Goal: Task Accomplishment & Management: Use online tool/utility

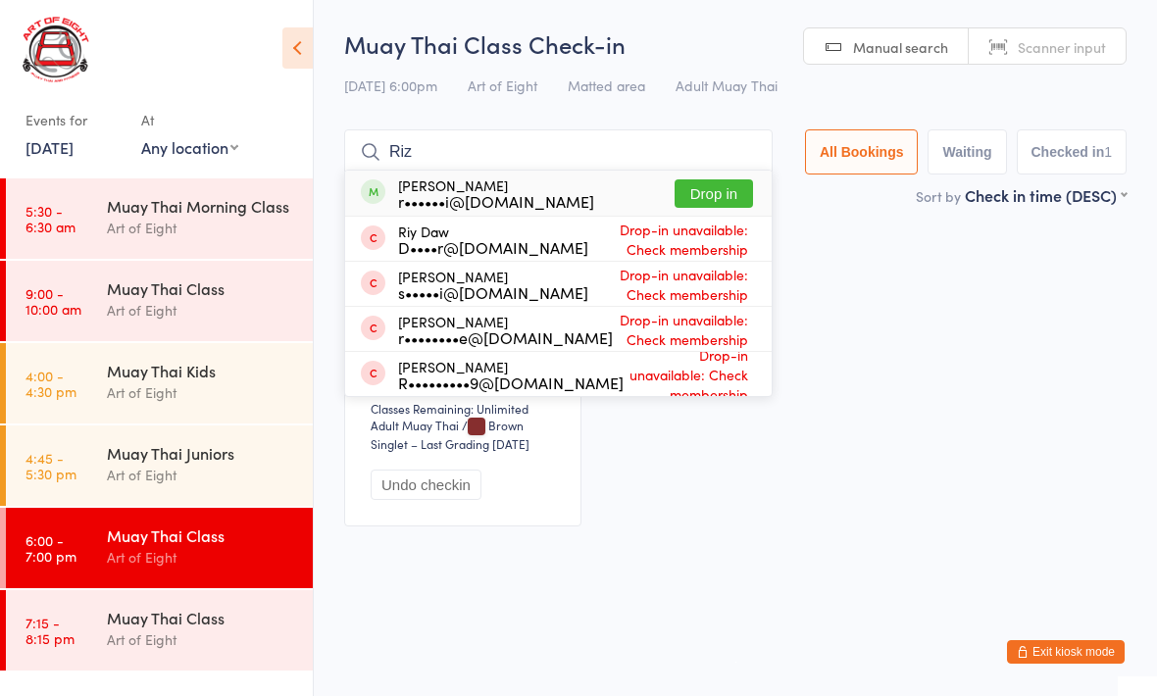
type input "Riz"
click at [702, 188] on button "Drop in" at bounding box center [713, 193] width 78 height 28
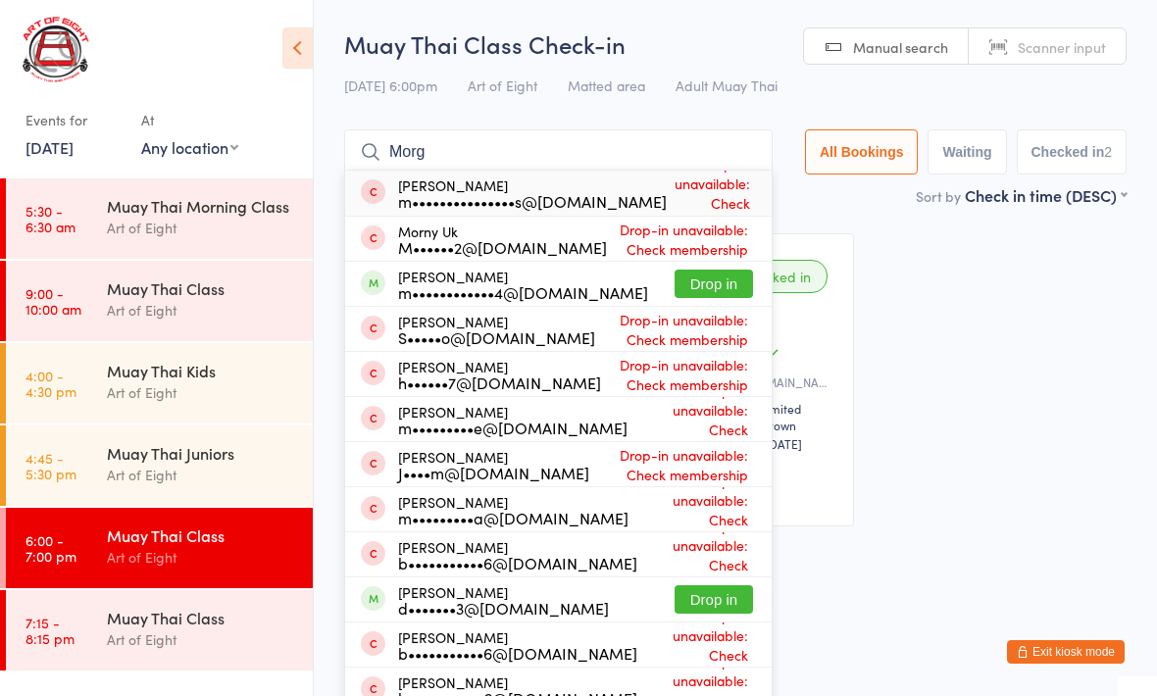
type input "Morg"
click at [706, 271] on button "Drop in" at bounding box center [713, 284] width 78 height 28
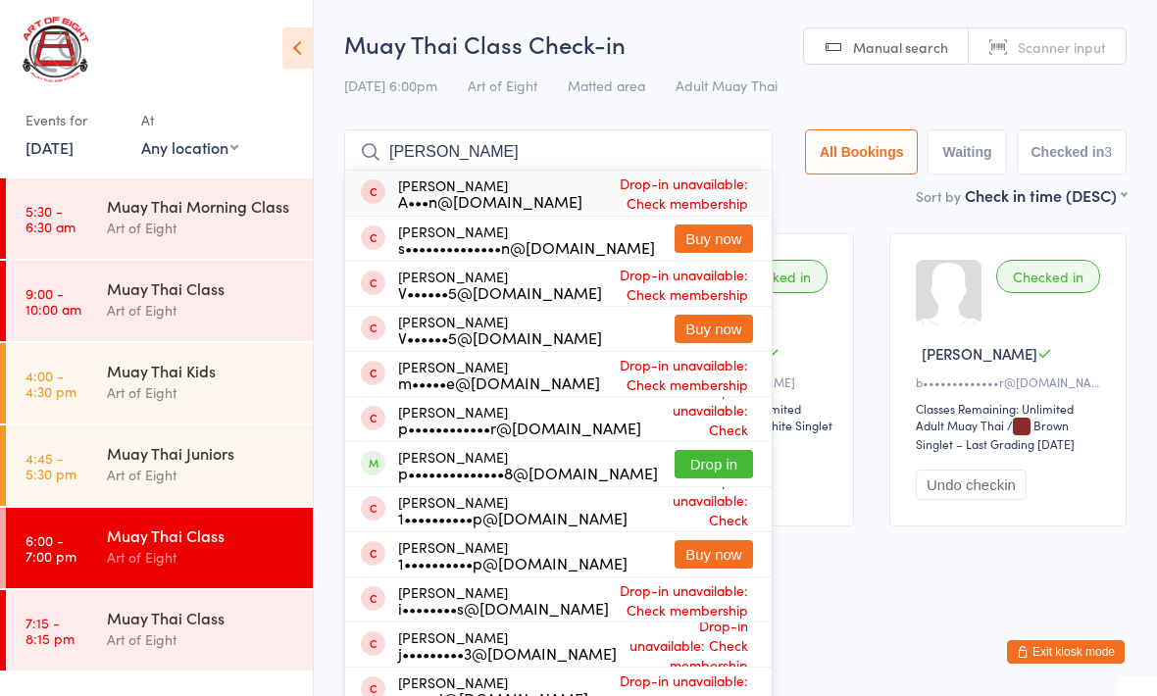
type input "Patrick"
click at [697, 476] on button "Drop in" at bounding box center [713, 464] width 78 height 28
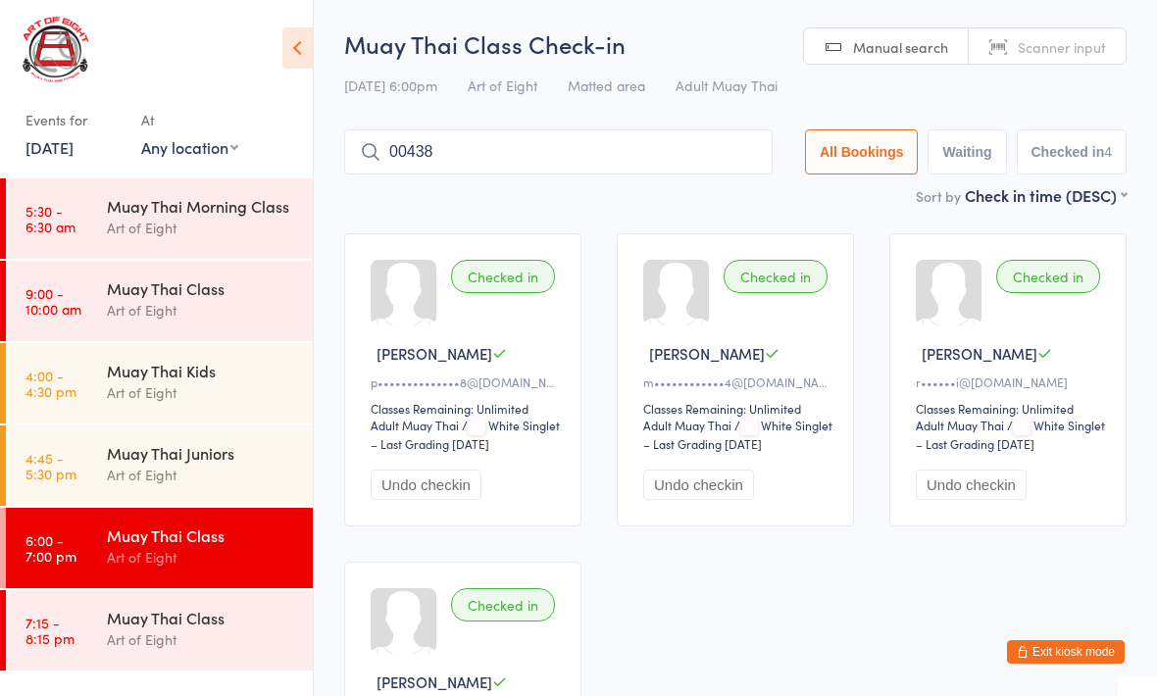
type input "00438"
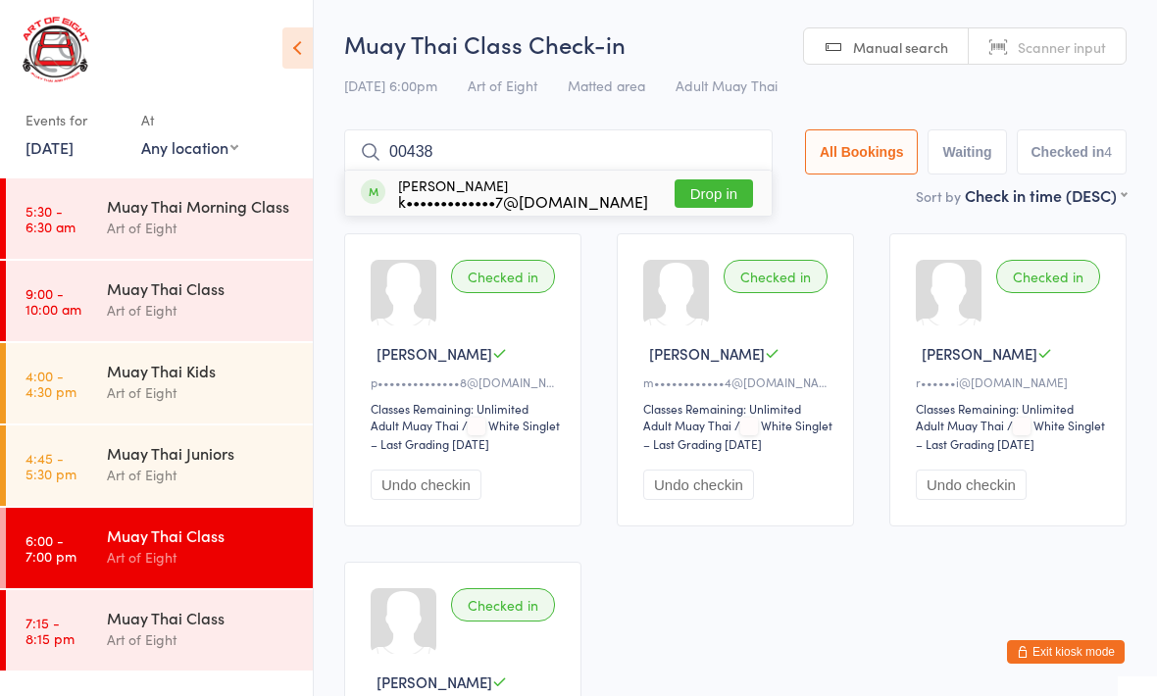
click at [700, 194] on button "Drop in" at bounding box center [713, 193] width 78 height 28
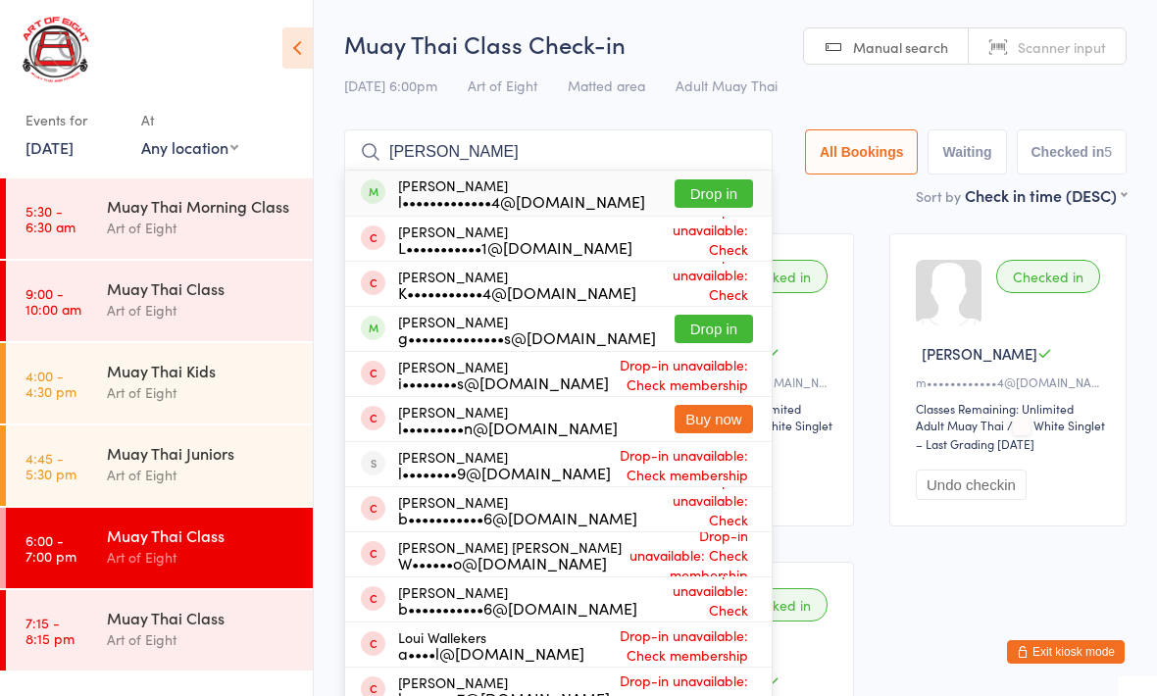
type input "Louis"
click at [697, 196] on button "Drop in" at bounding box center [713, 193] width 78 height 28
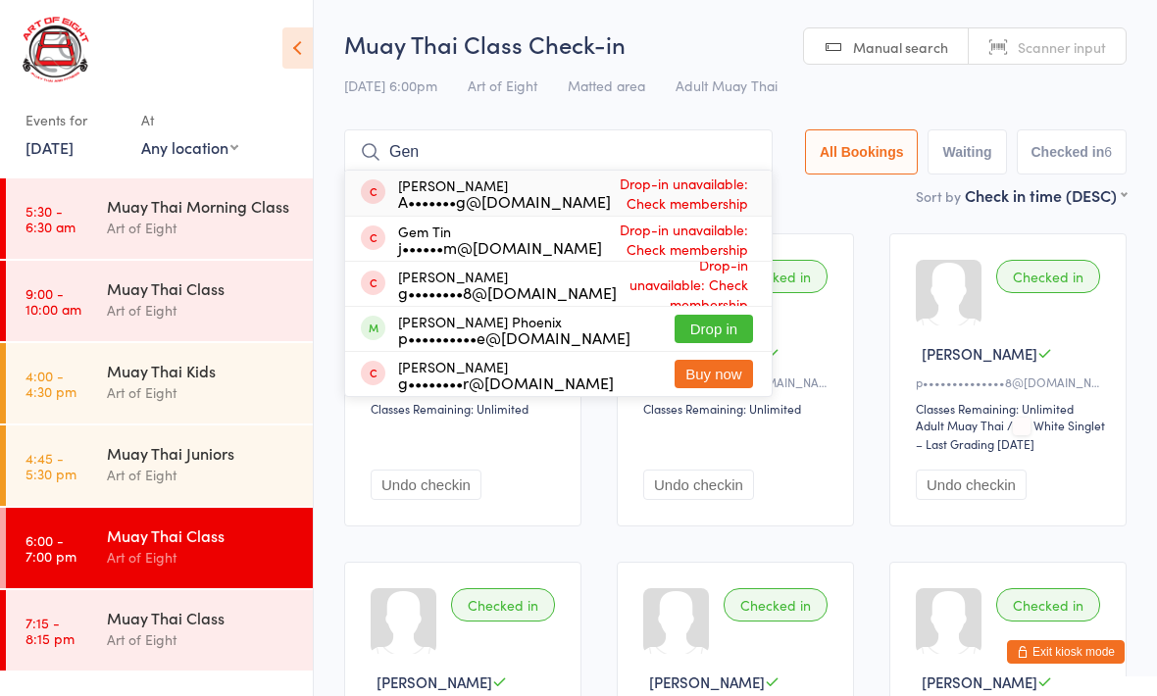
type input "Gen"
click at [707, 329] on button "Drop in" at bounding box center [713, 329] width 78 height 28
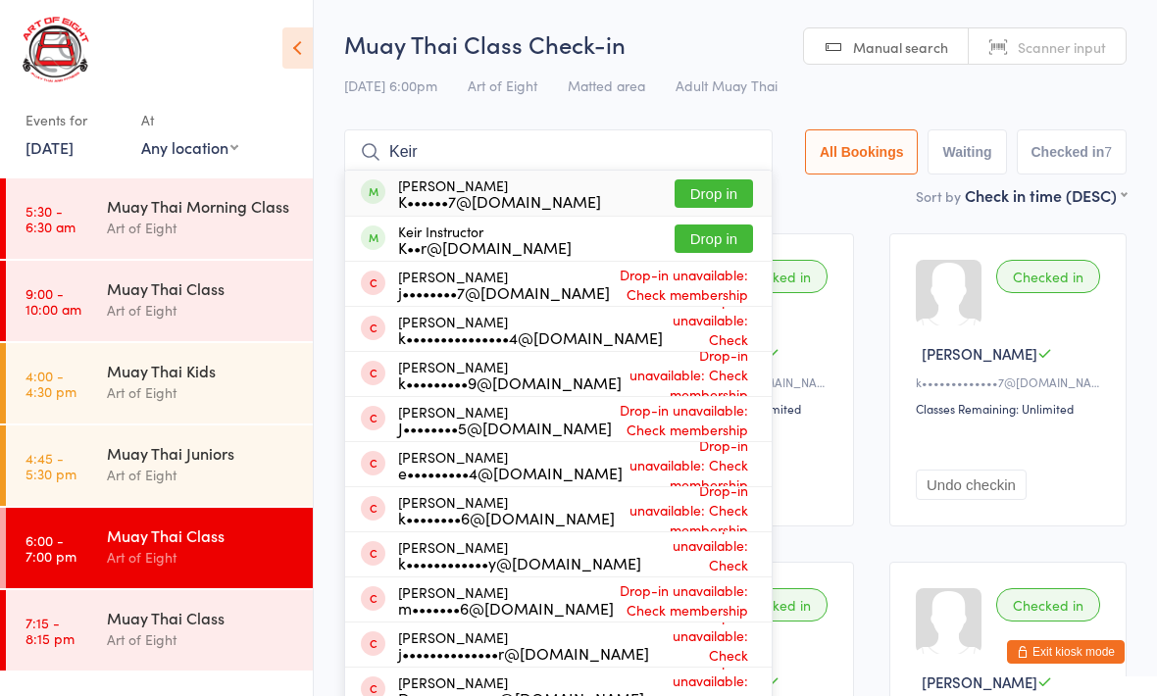
type input "Keir"
click at [505, 199] on div "K••••••7@[DOMAIN_NAME]" at bounding box center [499, 201] width 203 height 16
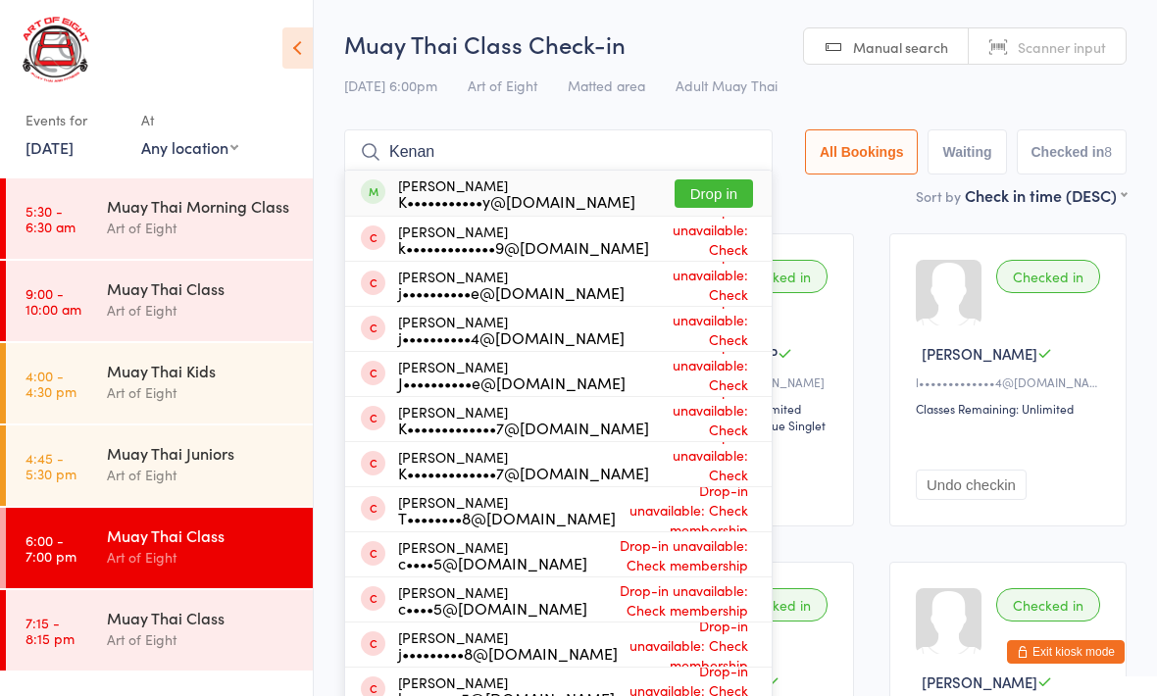
type input "Kenan"
click at [701, 192] on button "Drop in" at bounding box center [713, 193] width 78 height 28
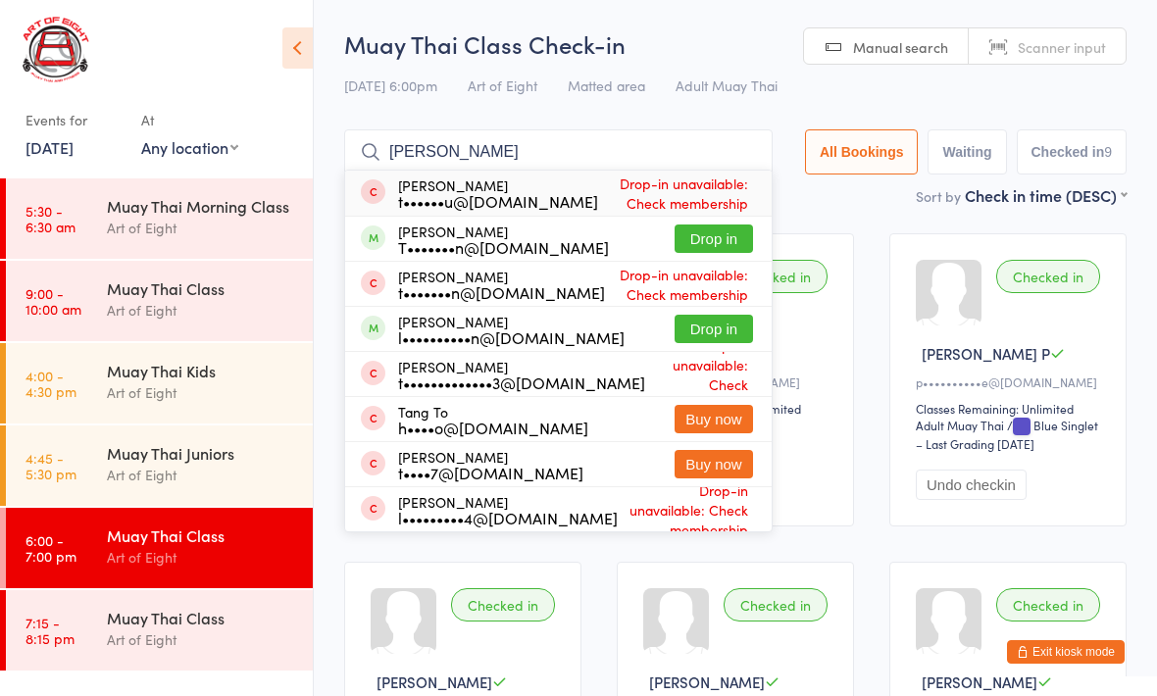
type input "Toby"
click at [706, 243] on button "Drop in" at bounding box center [713, 238] width 78 height 28
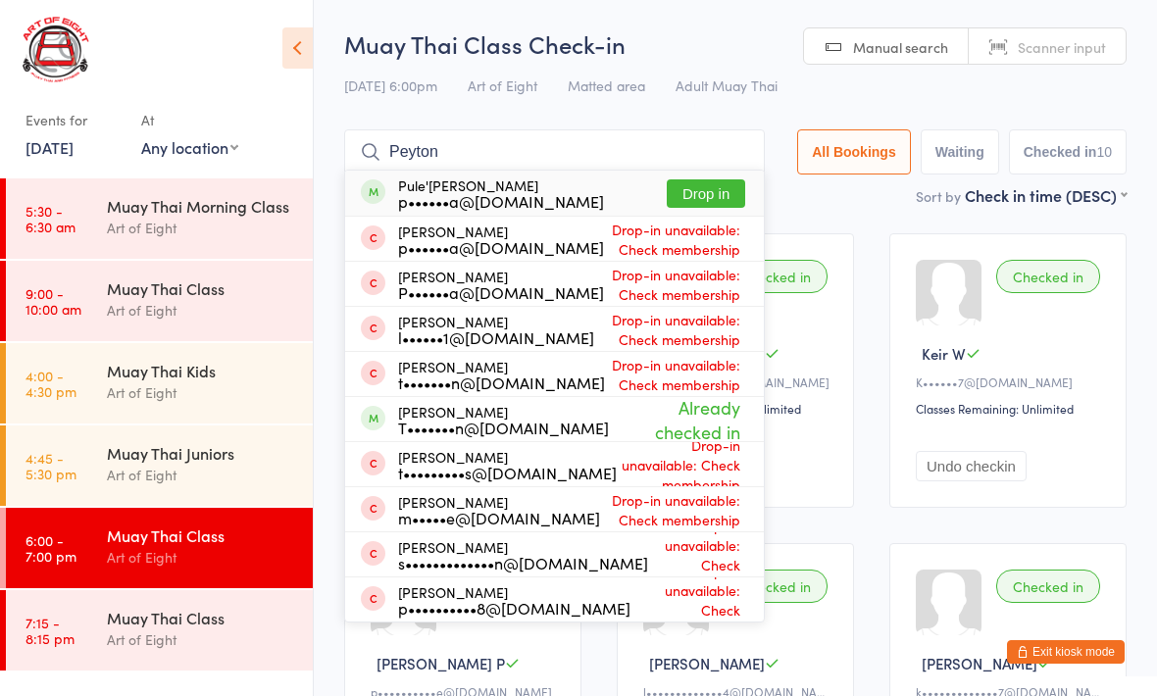
type input "Peyton"
click at [692, 199] on button "Drop in" at bounding box center [705, 193] width 78 height 28
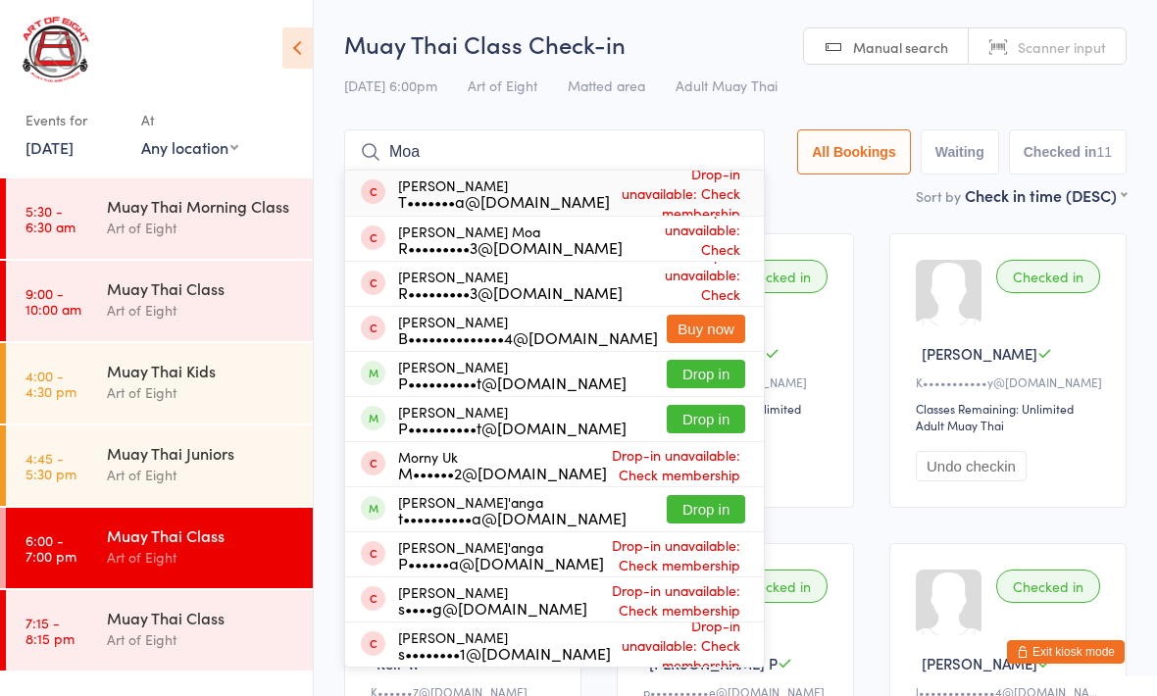
type input "Moa"
click at [691, 509] on button "Drop in" at bounding box center [705, 509] width 78 height 28
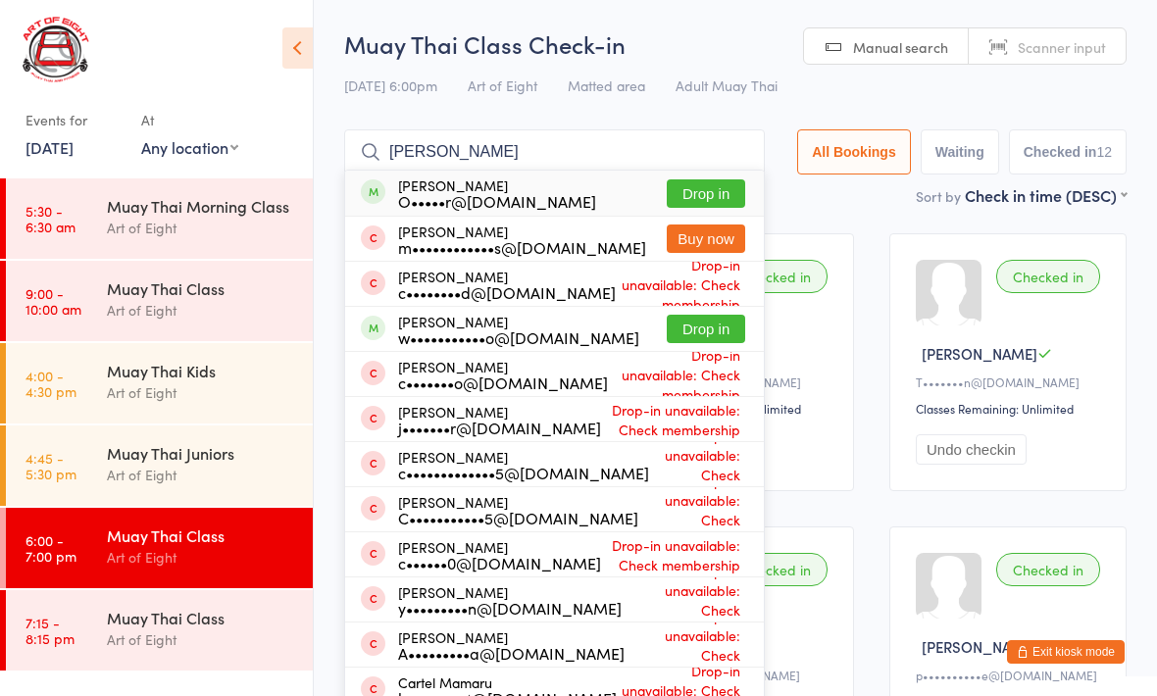
type input "Carlos"
click at [692, 192] on button "Drop in" at bounding box center [705, 193] width 78 height 28
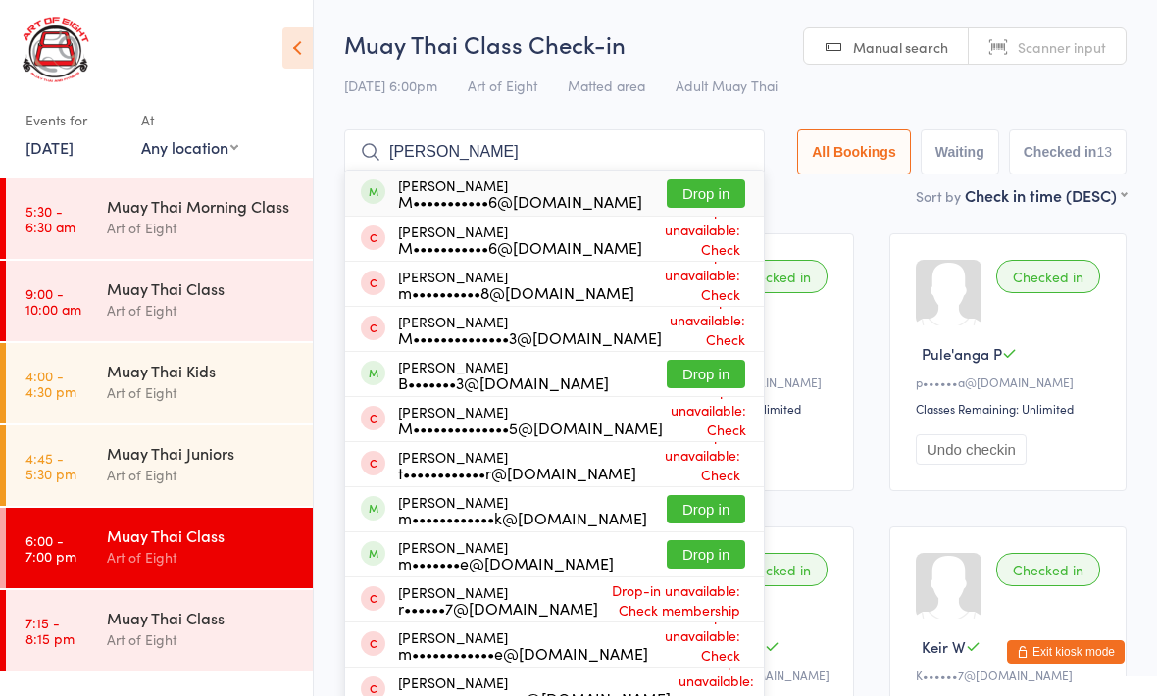
type input "Michael b"
click at [698, 367] on button "Drop in" at bounding box center [705, 374] width 78 height 28
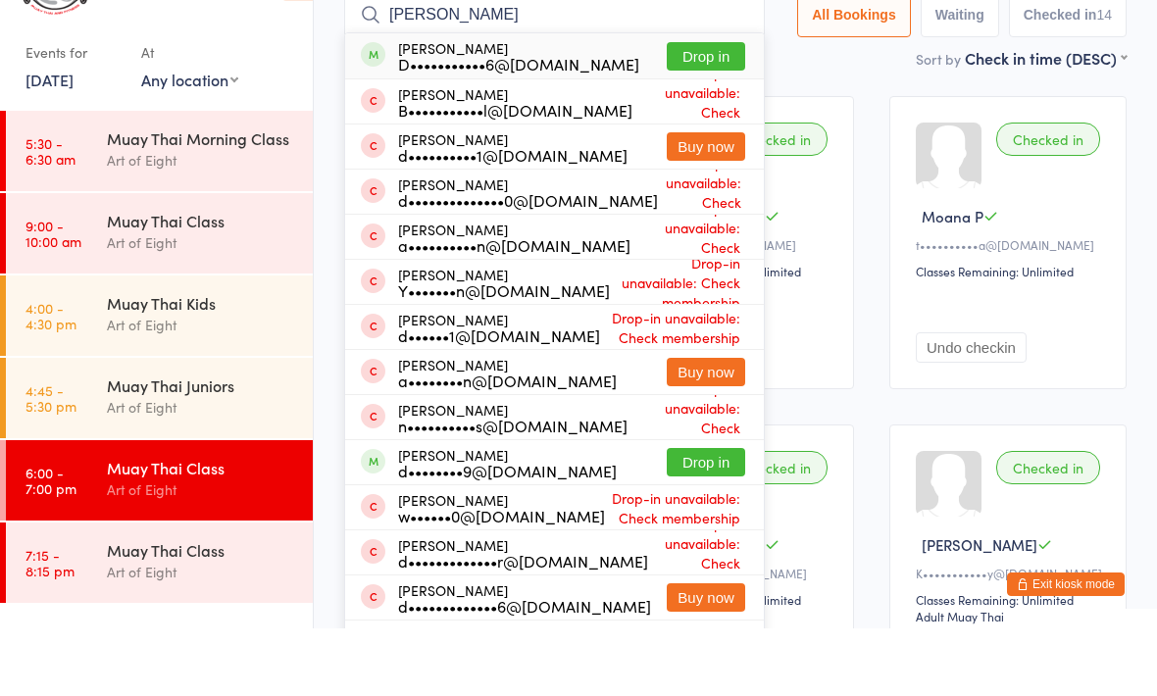
scroll to position [71, 0]
type input "Daniel"
click at [697, 515] on button "Drop in" at bounding box center [705, 529] width 78 height 28
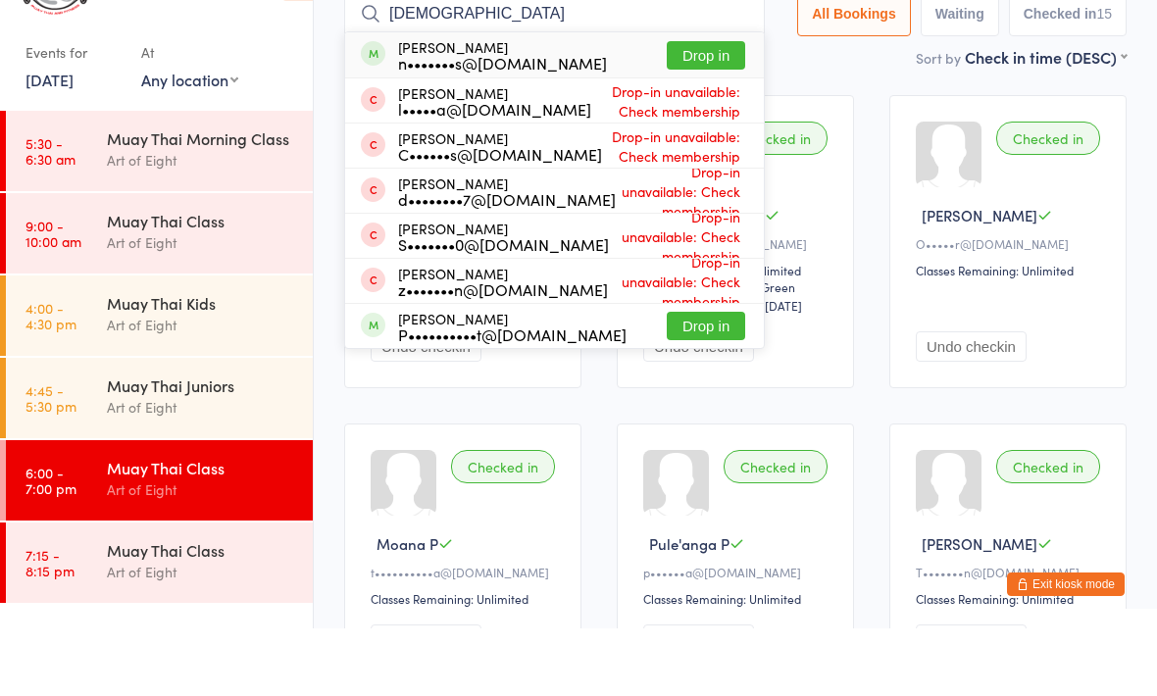
type input "Zen"
click at [704, 109] on button "Drop in" at bounding box center [705, 123] width 78 height 28
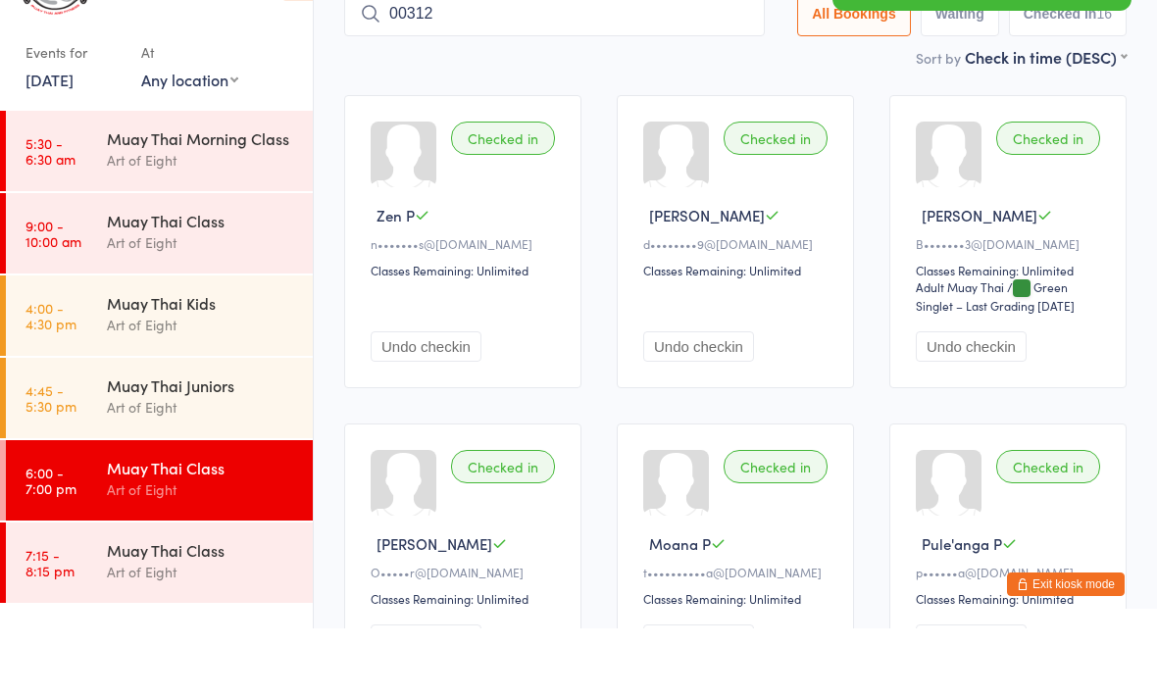
type input "00312"
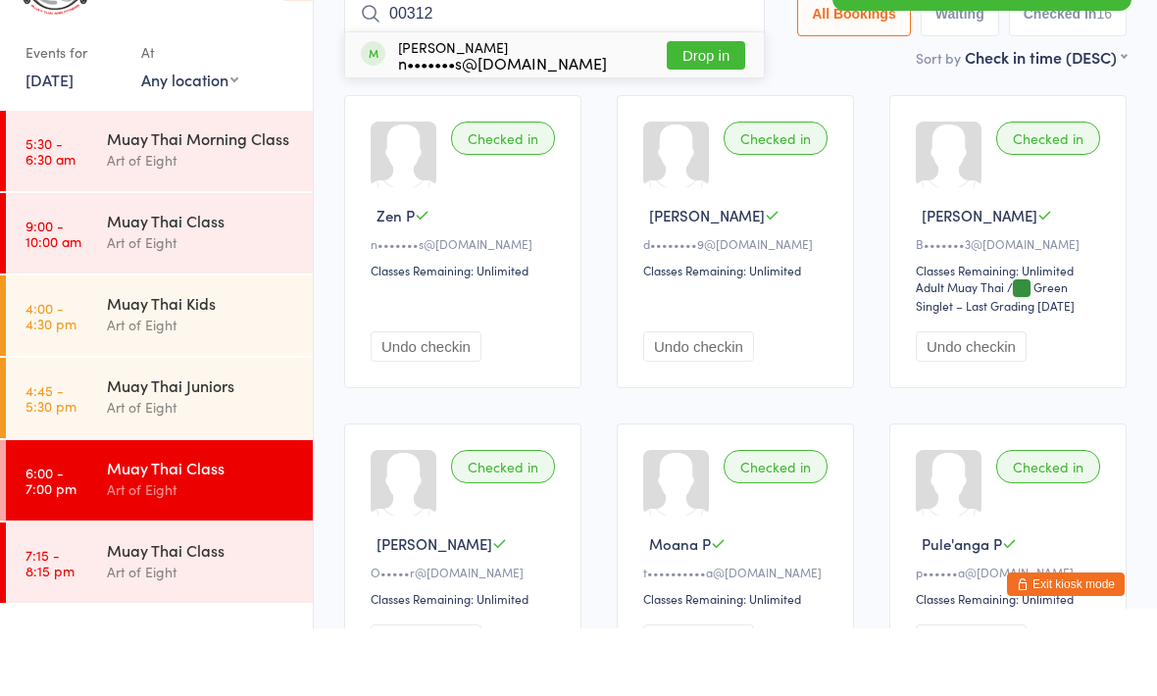
click at [693, 109] on button "Drop in" at bounding box center [705, 123] width 78 height 28
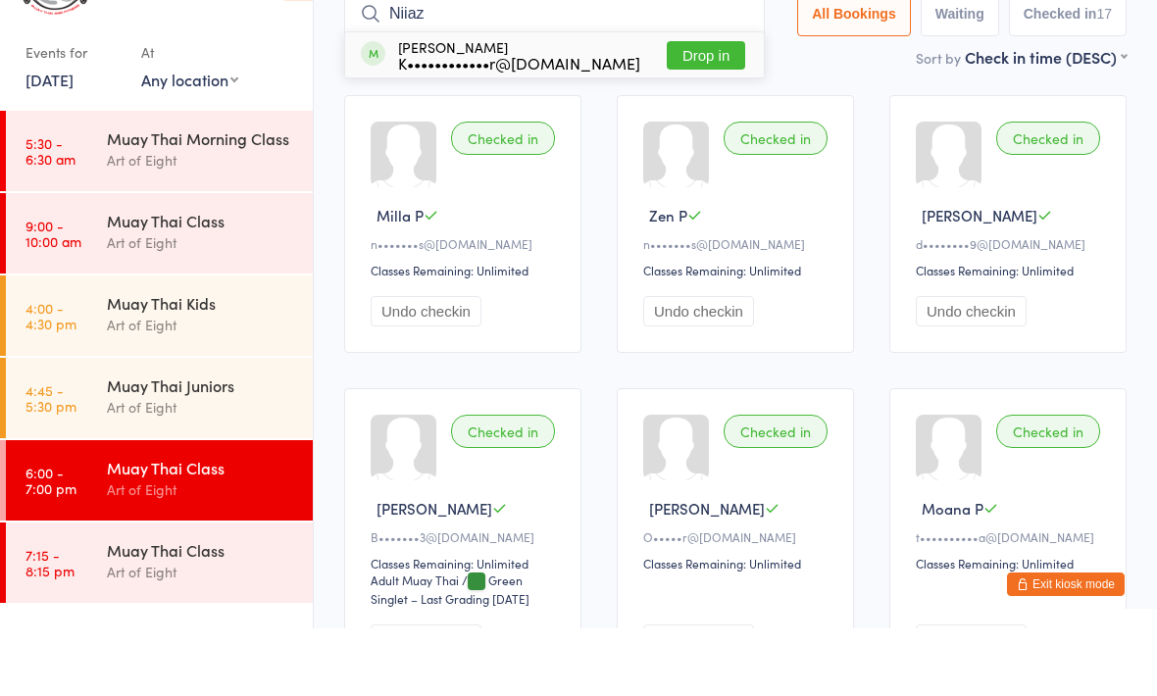
type input "Niiaz"
click at [693, 109] on button "Drop in" at bounding box center [705, 123] width 78 height 28
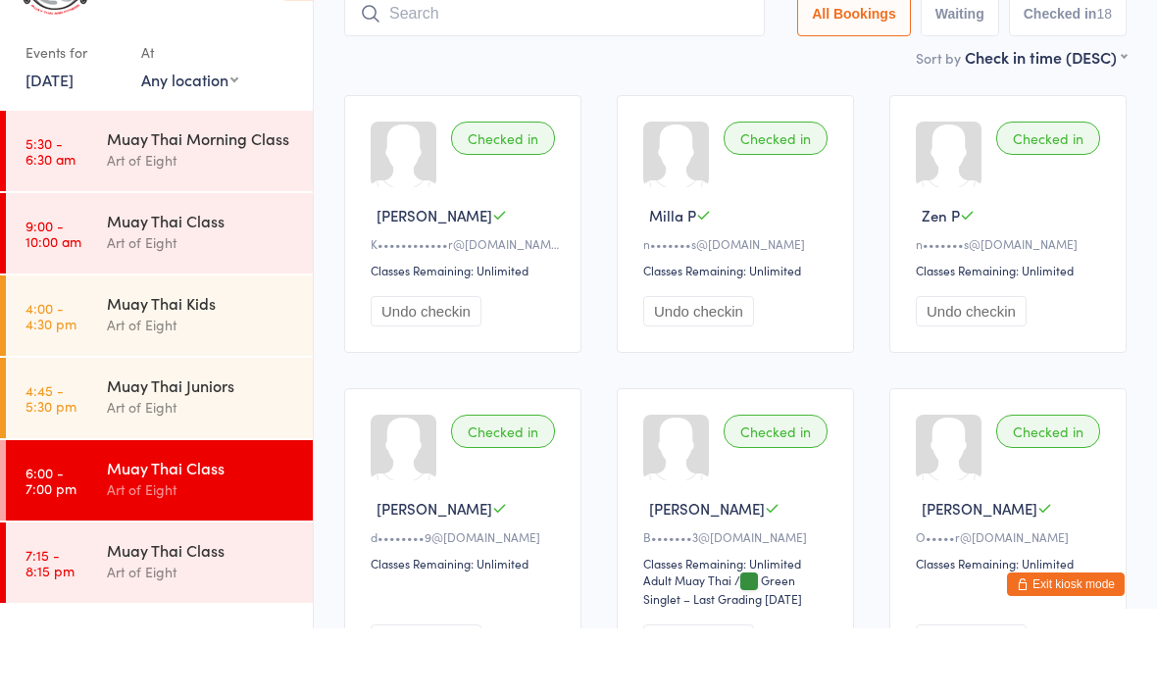
click at [253, 508] on div "Muay Thai Class Art of Eight" at bounding box center [210, 546] width 206 height 77
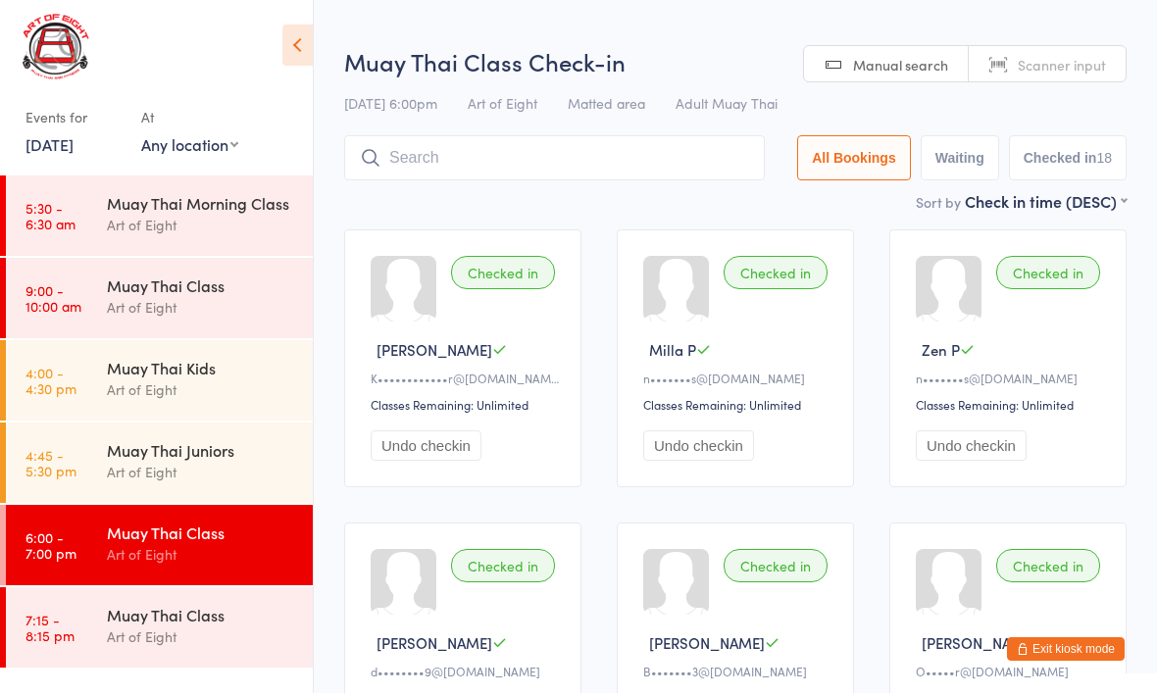
scroll to position [0, 0]
type input "00364"
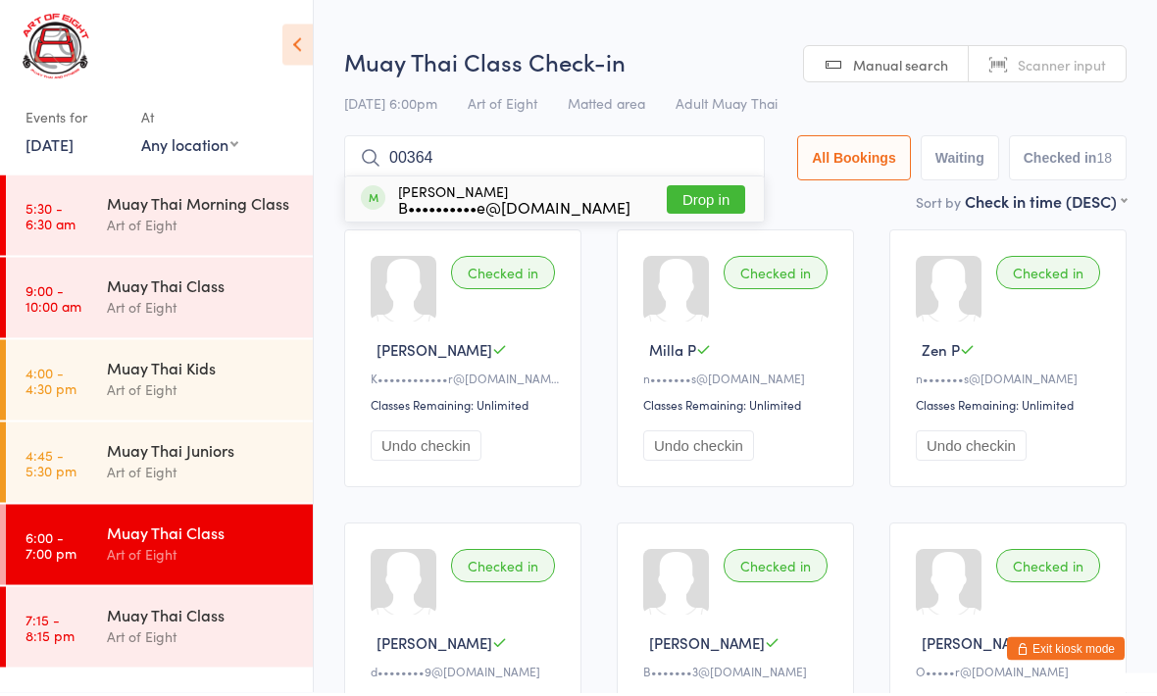
click at [684, 213] on button "Drop in" at bounding box center [705, 203] width 78 height 28
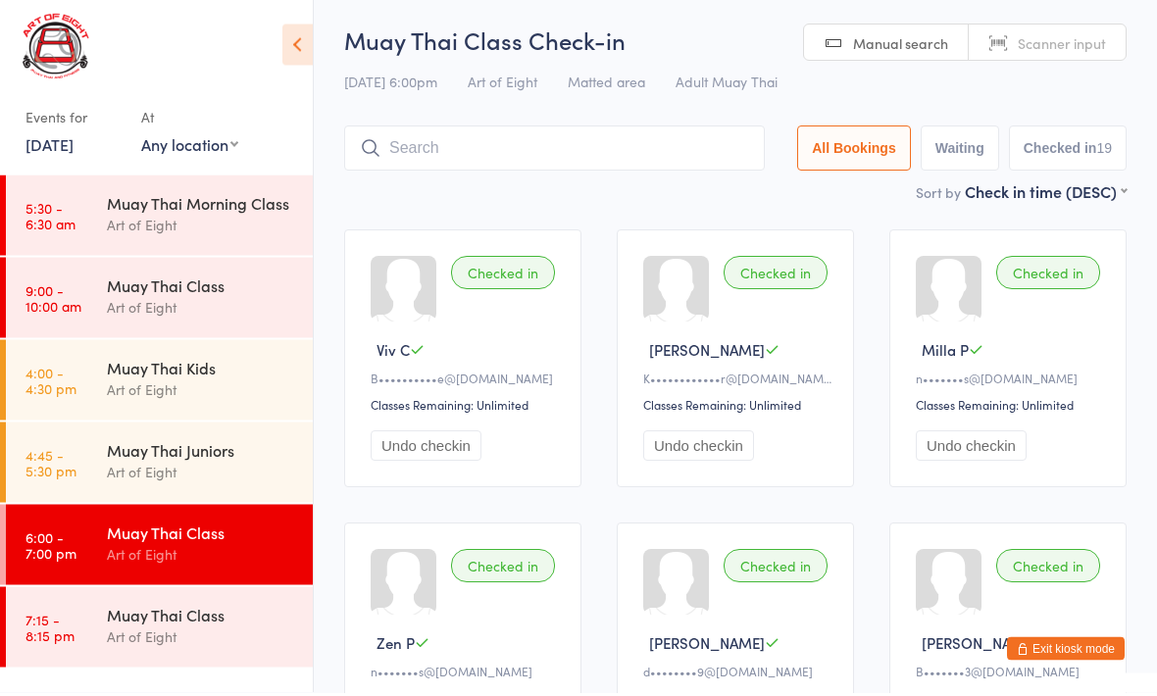
click at [447, 150] on input "search" at bounding box center [554, 151] width 420 height 45
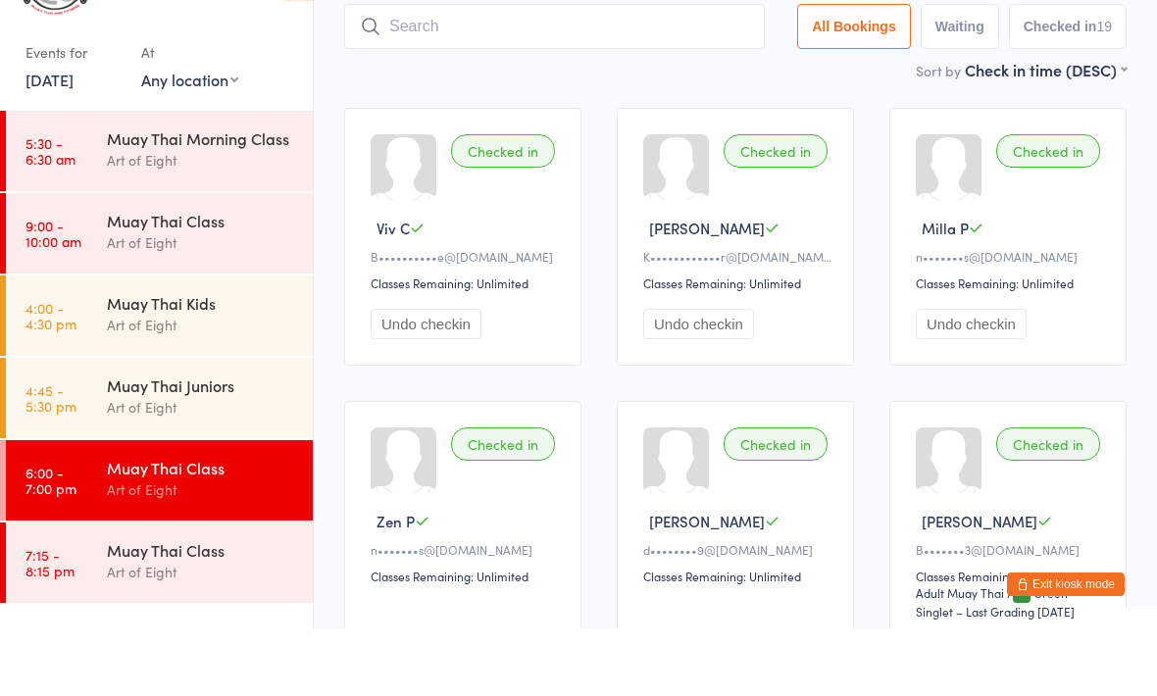
scroll to position [64, 0]
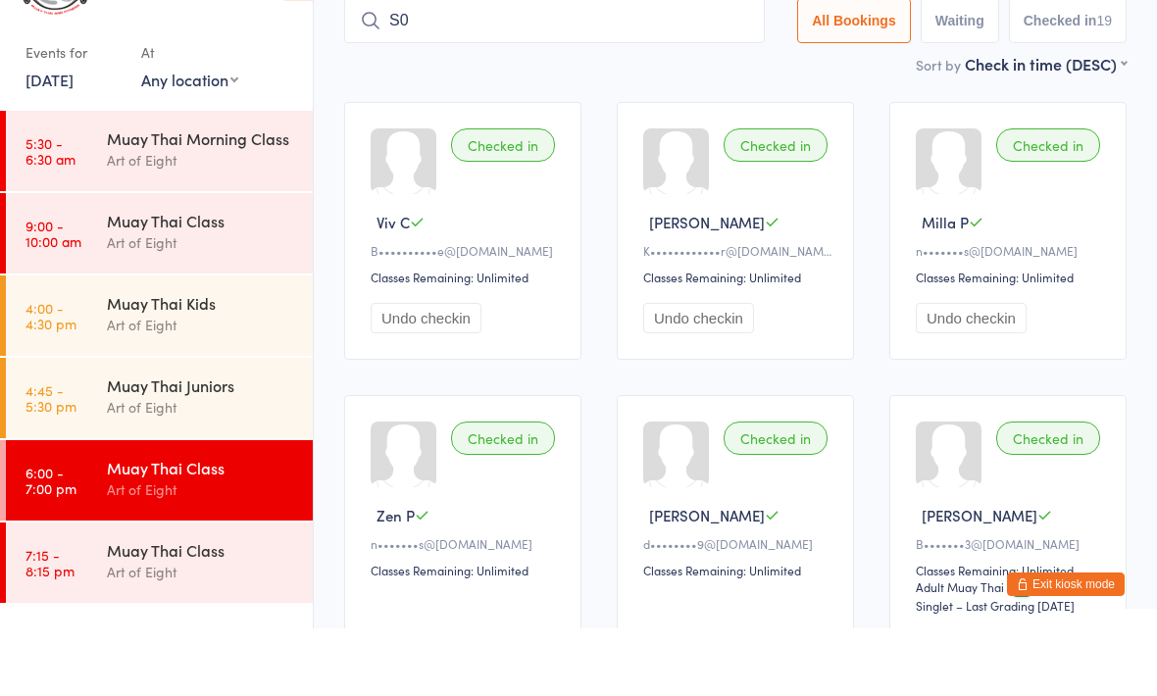
type input "S"
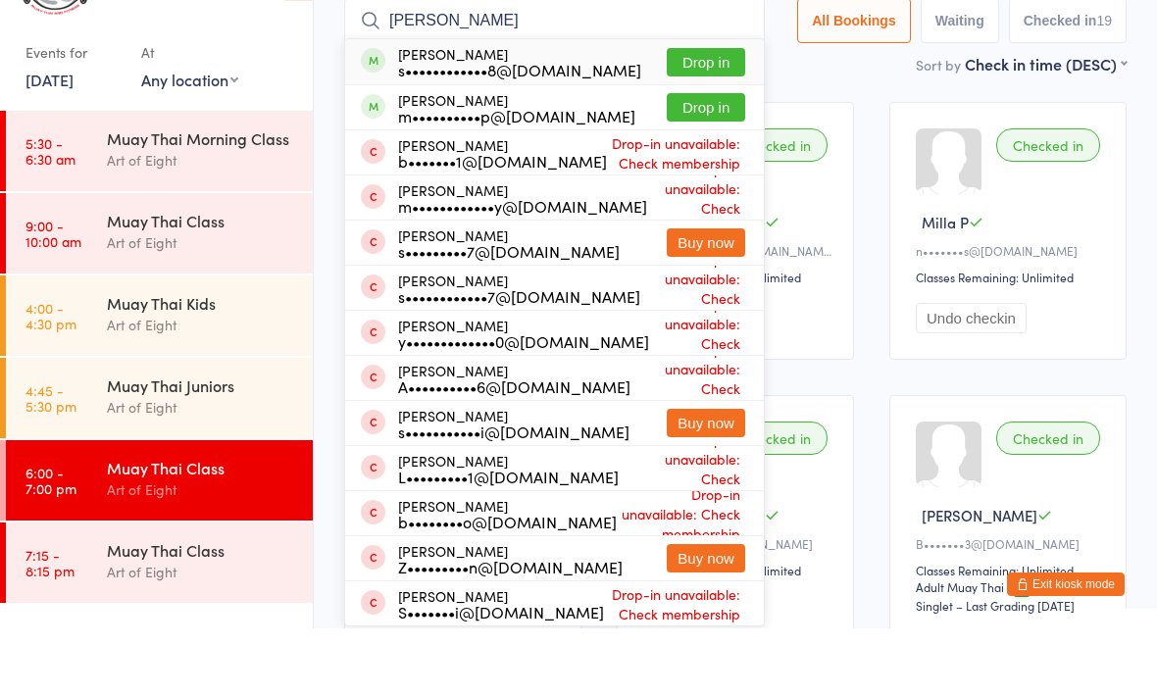
type input "shipp"
click at [709, 116] on button "Drop in" at bounding box center [705, 130] width 78 height 28
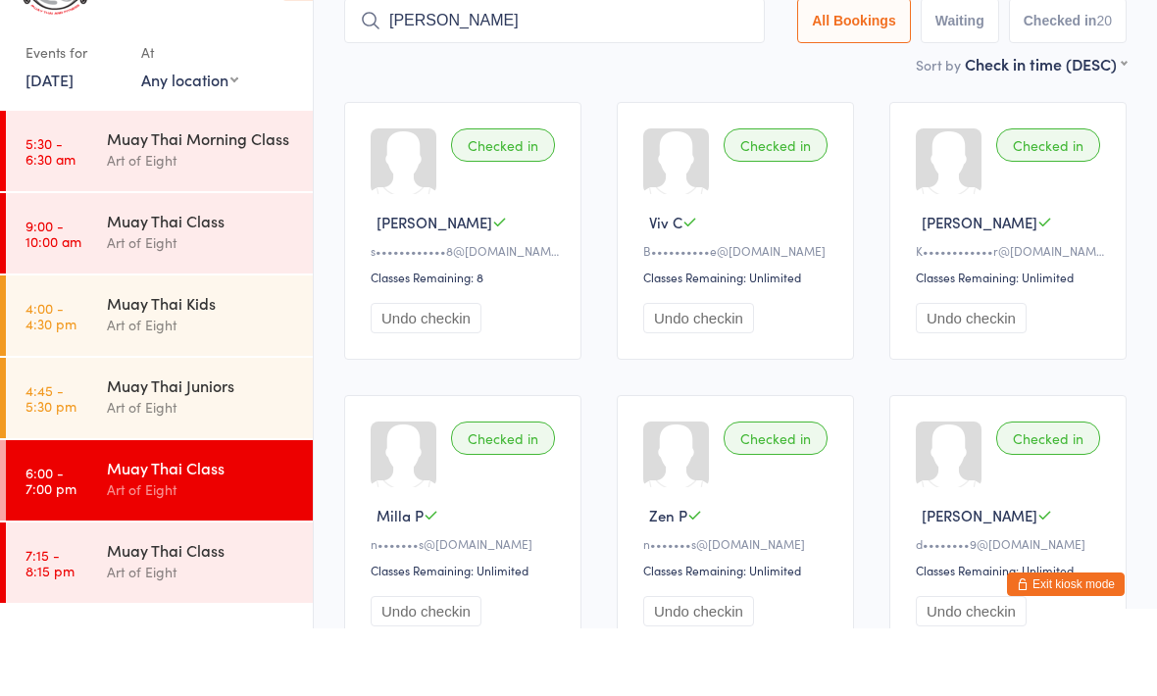
type input "Elliot"
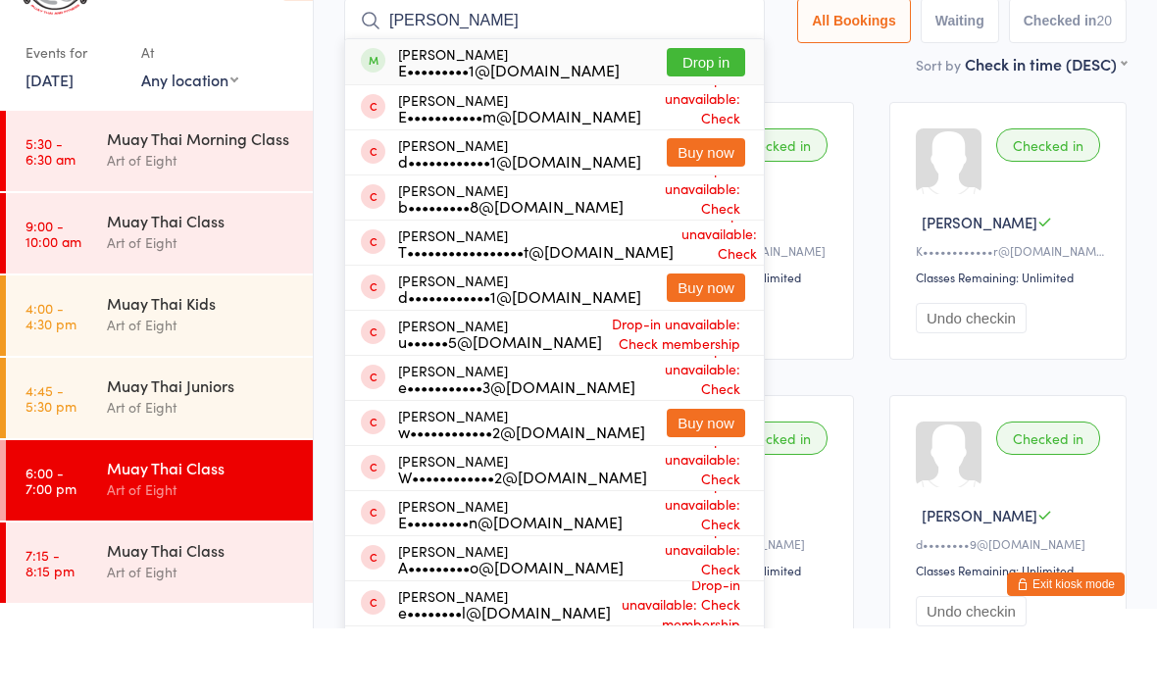
click at [680, 116] on button "Drop in" at bounding box center [705, 130] width 78 height 28
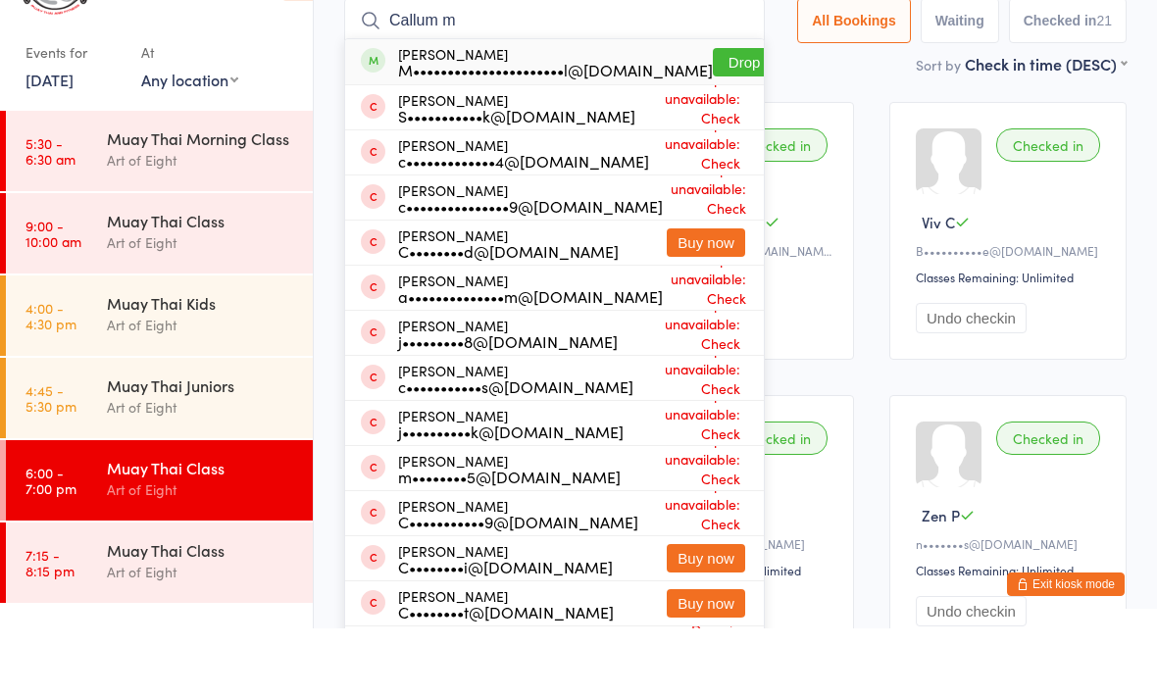
type input "Callum m"
click at [717, 116] on button "Drop in" at bounding box center [752, 130] width 78 height 28
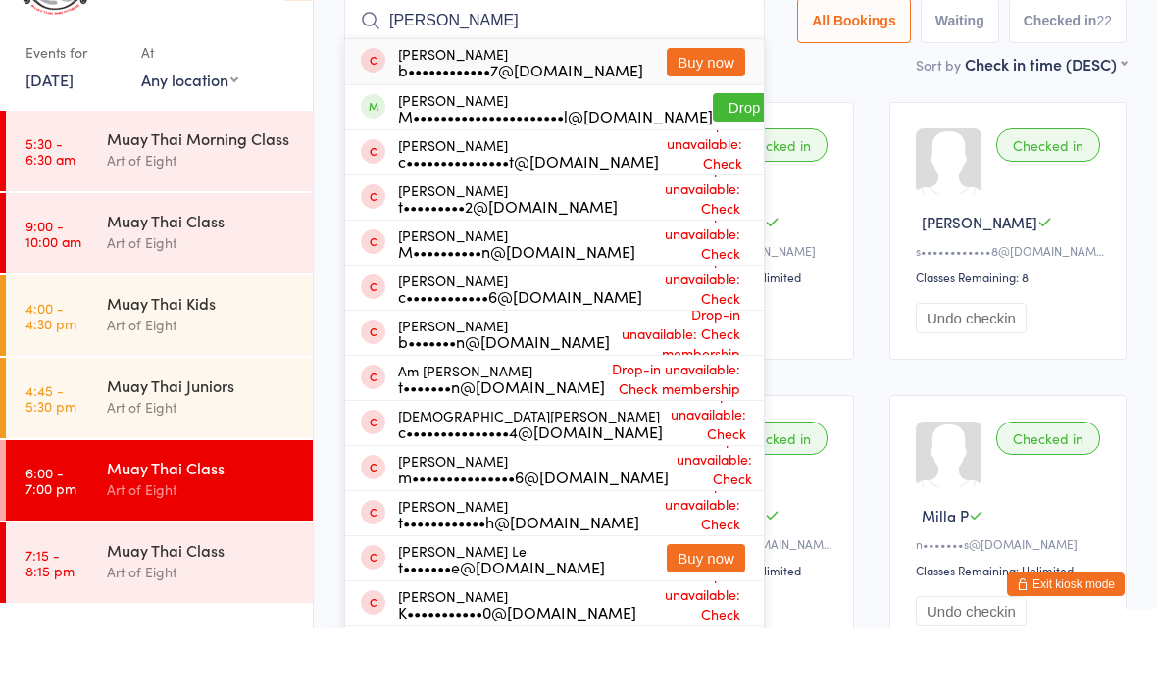
type input "Tristan m"
click at [713, 161] on button "Drop in" at bounding box center [752, 175] width 78 height 28
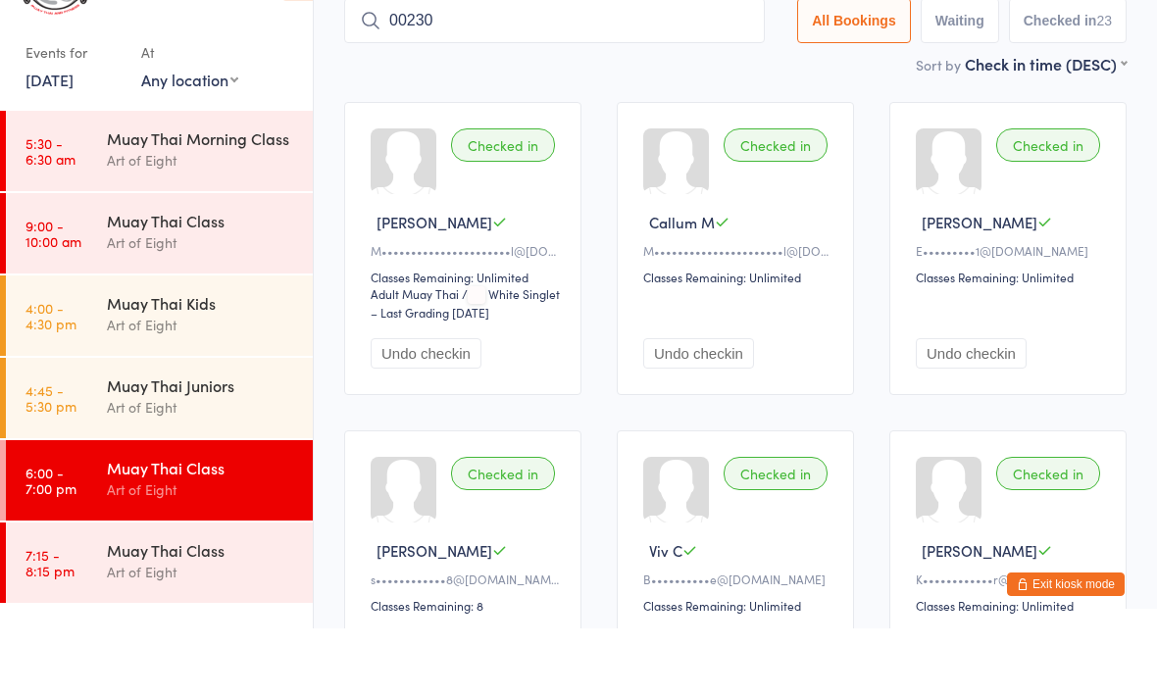
type input "00230"
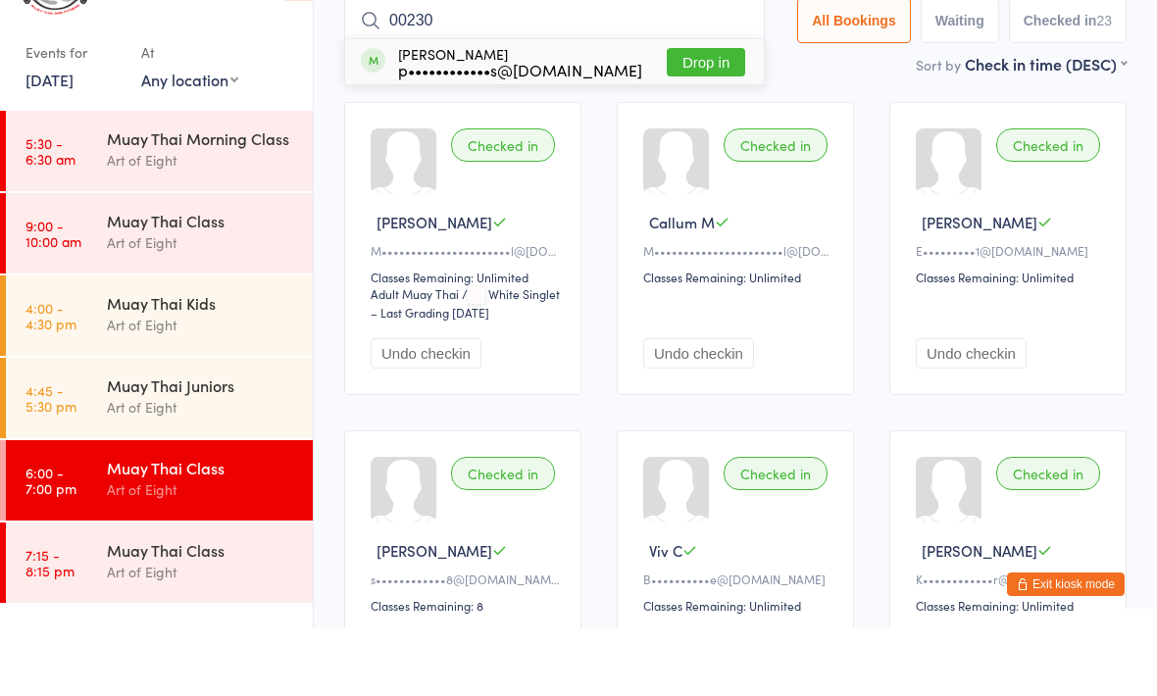
click at [674, 116] on button "Drop in" at bounding box center [705, 130] width 78 height 28
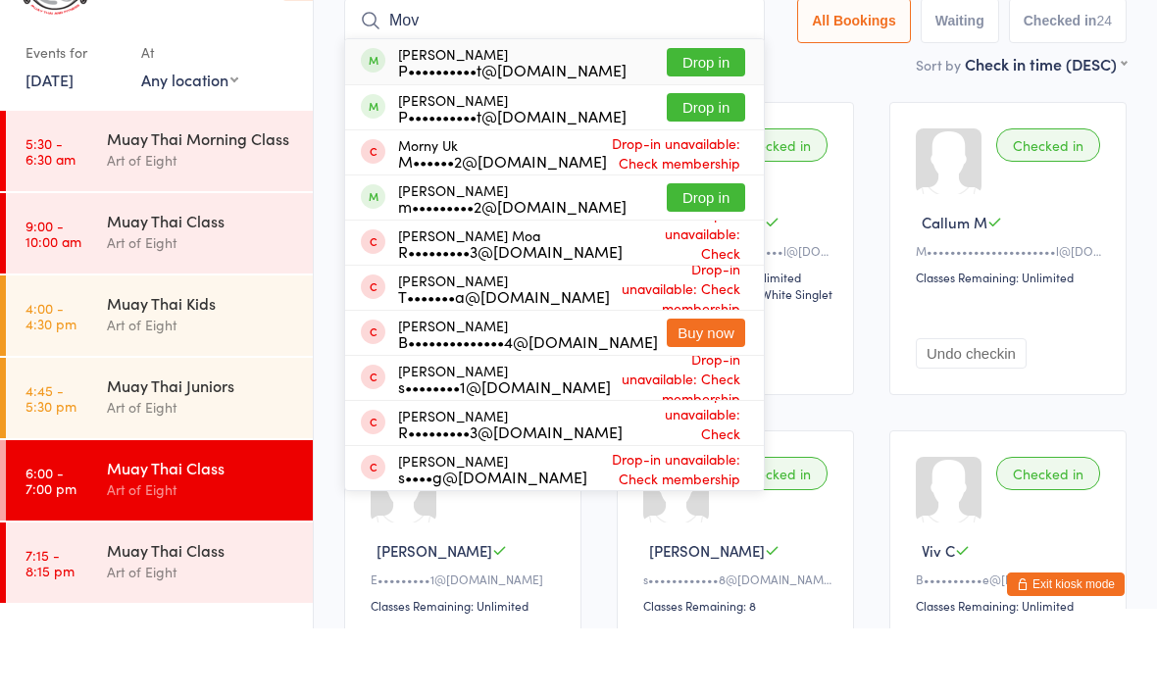
type input "Mov"
click at [689, 251] on button "Drop in" at bounding box center [705, 265] width 78 height 28
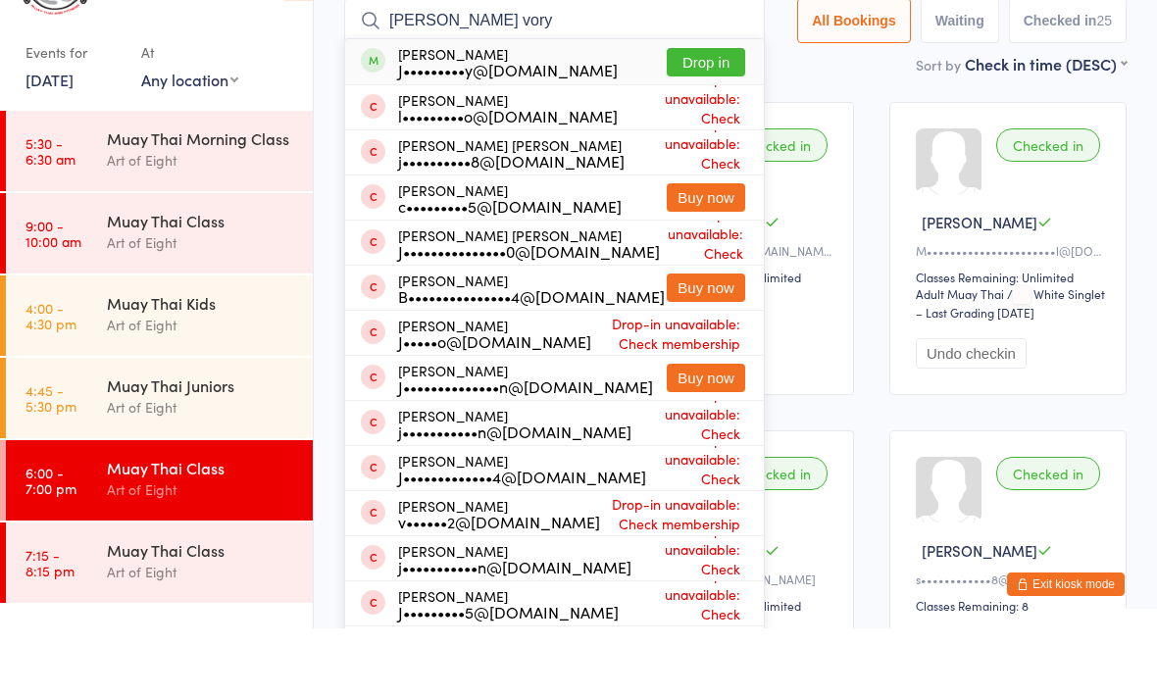
type input "Jackson vory"
click at [676, 116] on button "Drop in" at bounding box center [705, 130] width 78 height 28
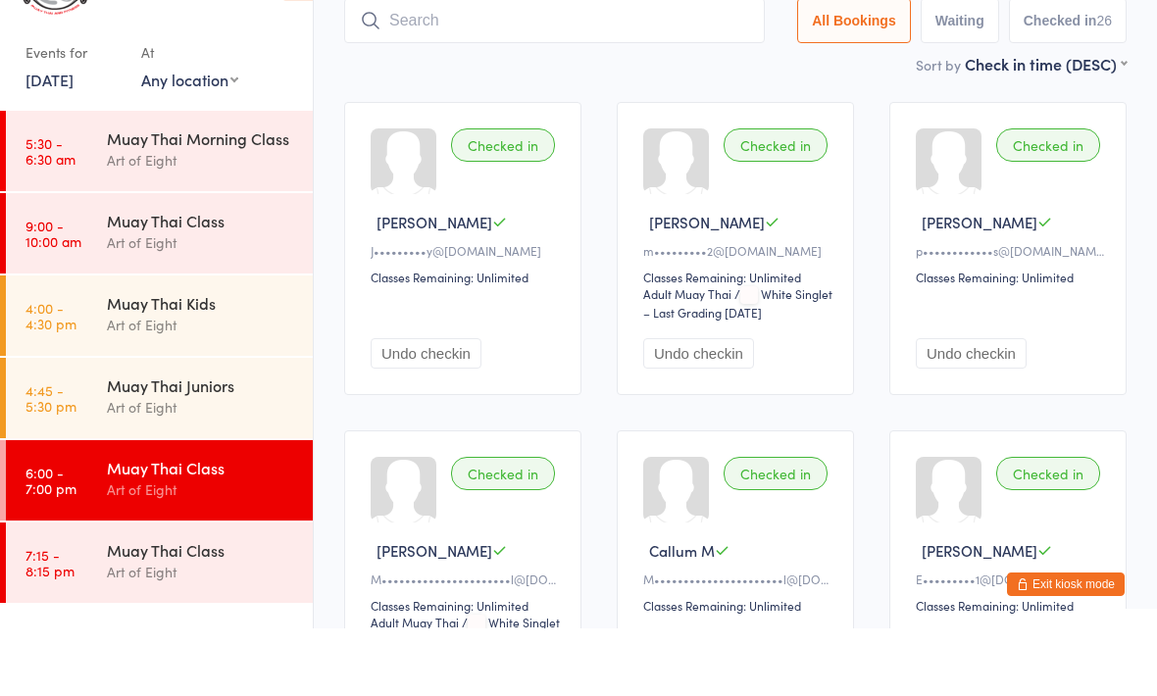
click at [496, 66] on input "search" at bounding box center [554, 88] width 420 height 45
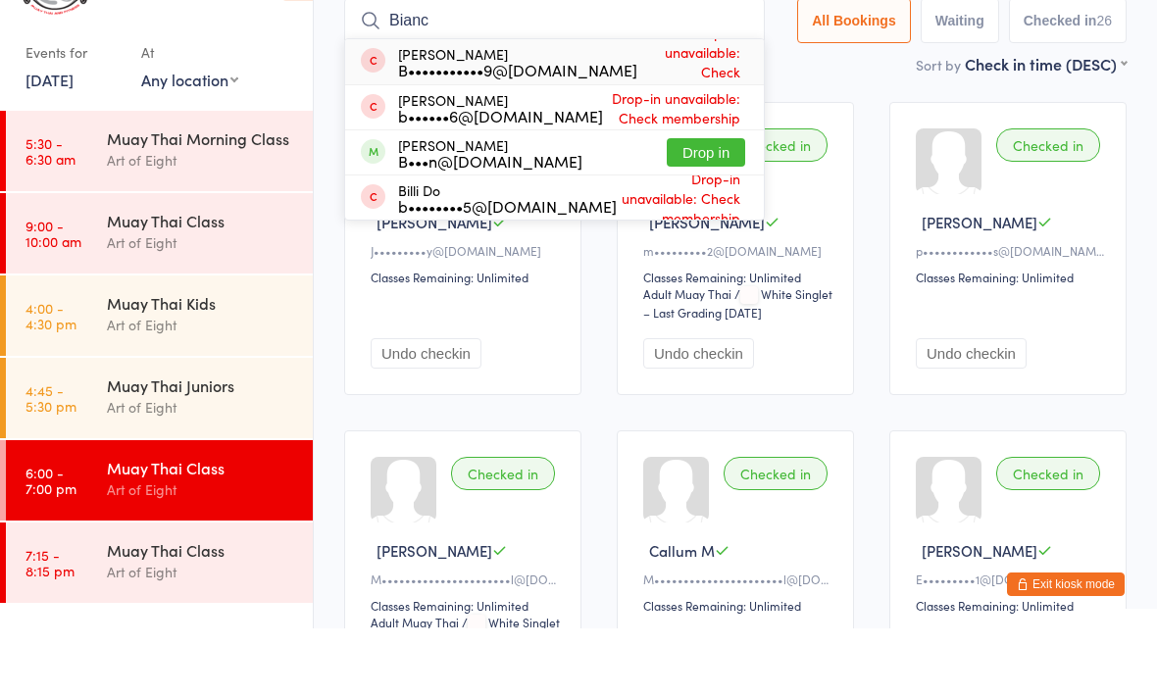
type input "Bianc"
click at [538, 129] on div "B•••••••••••9@[DOMAIN_NAME]" at bounding box center [517, 137] width 239 height 16
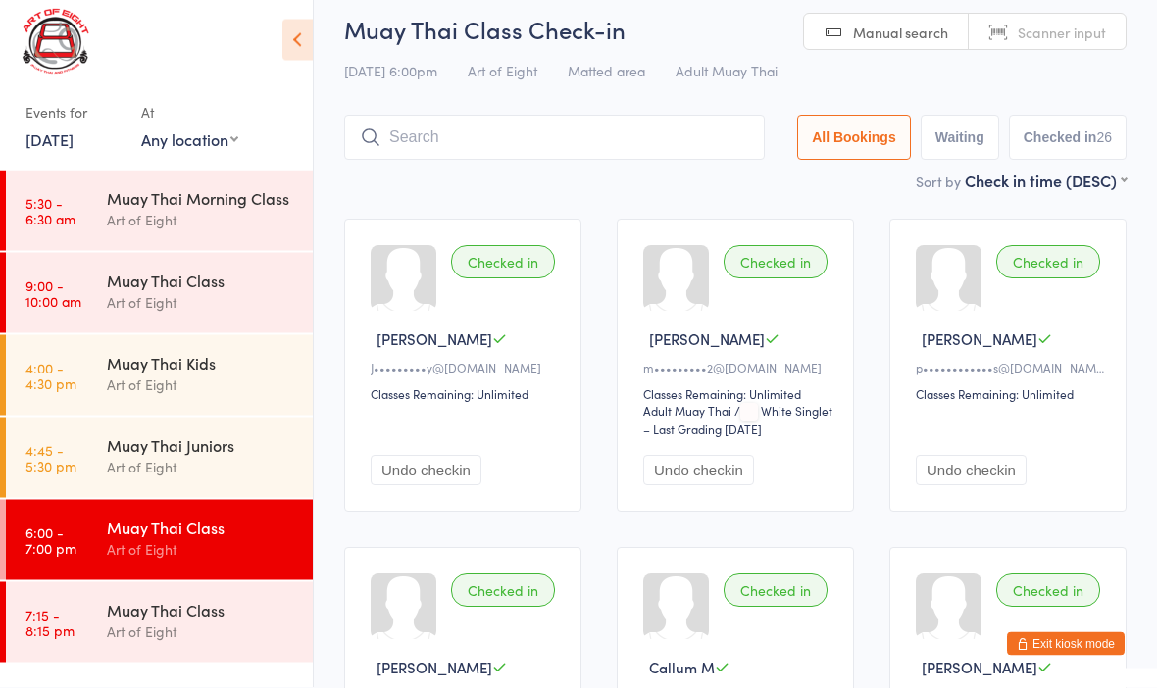
scroll to position [0, 0]
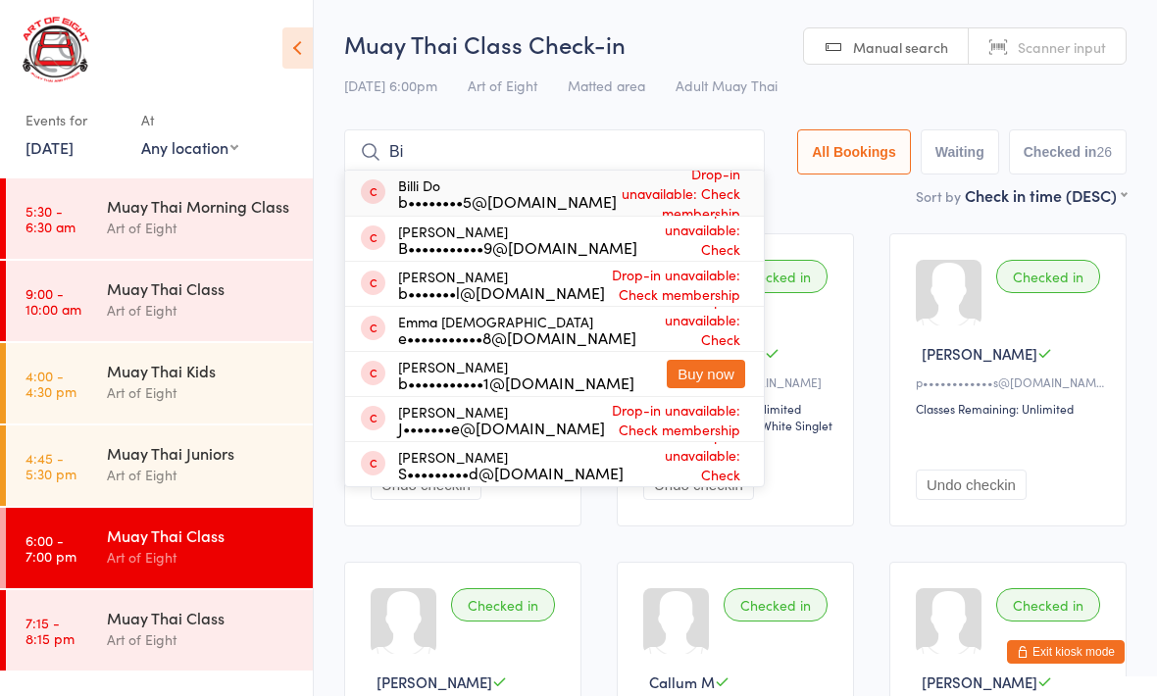
type input "B"
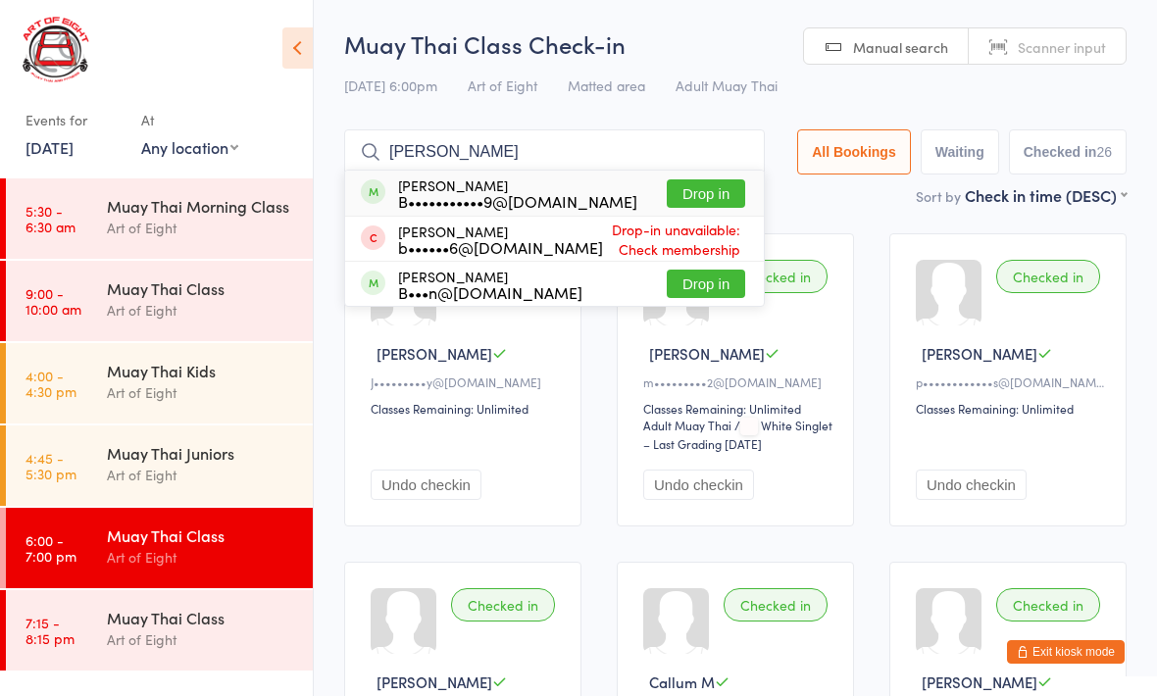
type input "[PERSON_NAME]"
click at [676, 201] on button "Drop in" at bounding box center [705, 193] width 78 height 28
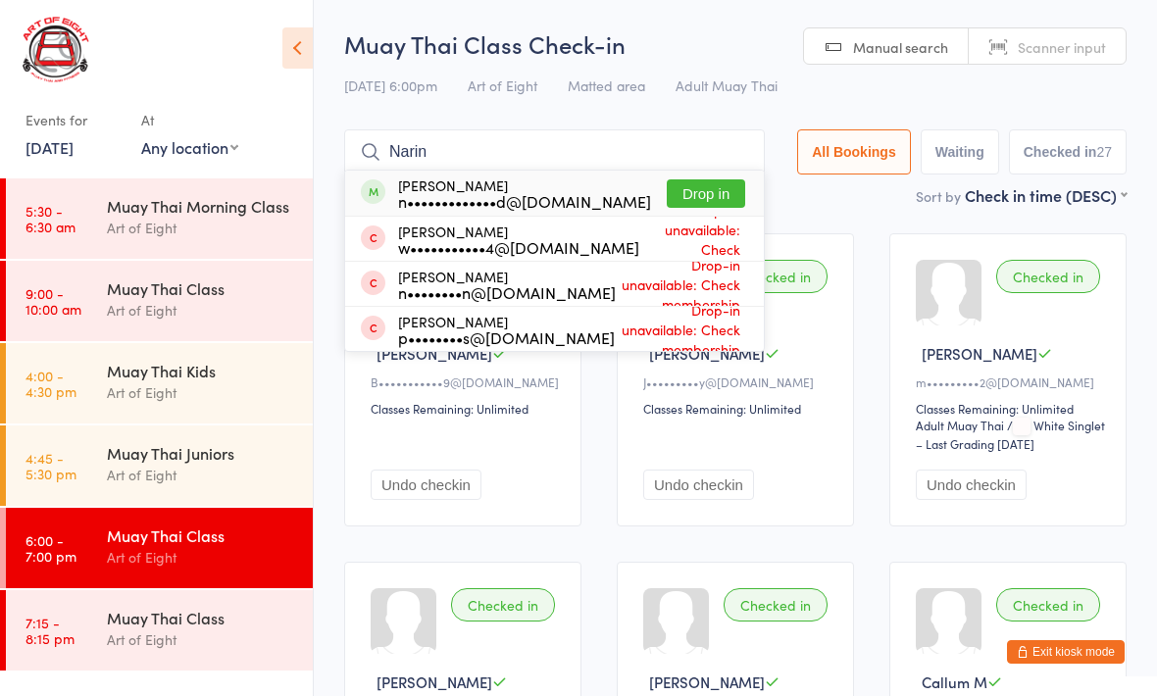
type input "Narin"
click at [686, 191] on button "Drop in" at bounding box center [705, 193] width 78 height 28
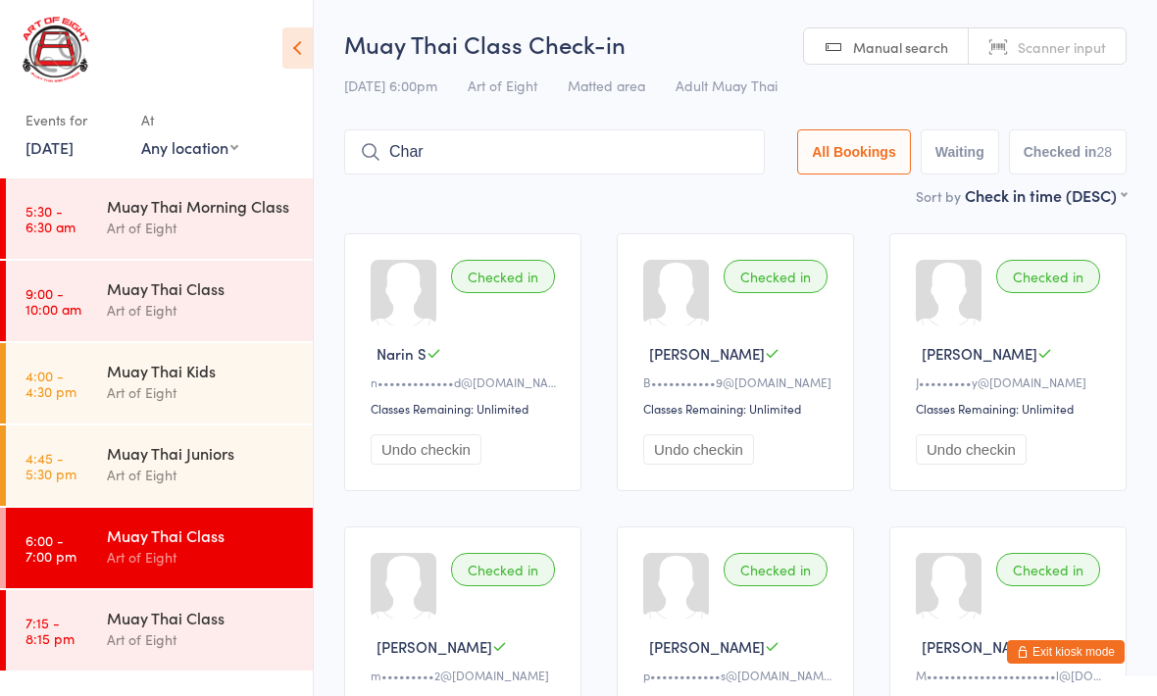
type input "Charl"
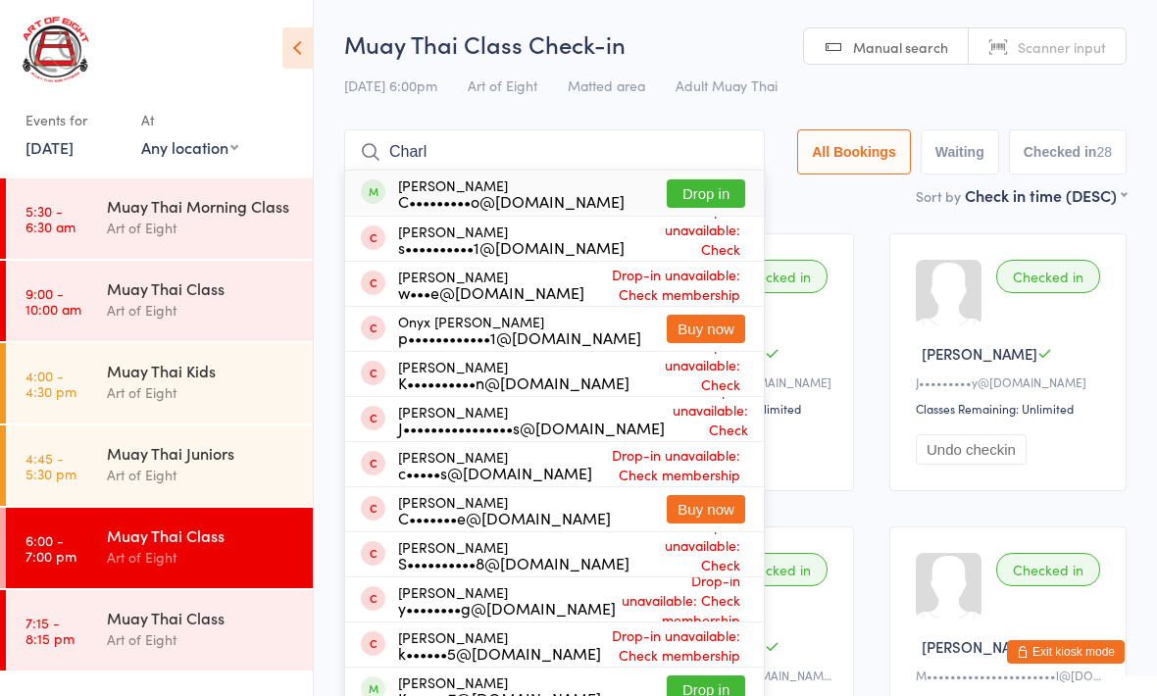
click at [115, 618] on div "Muay Thai Class" at bounding box center [201, 618] width 189 height 22
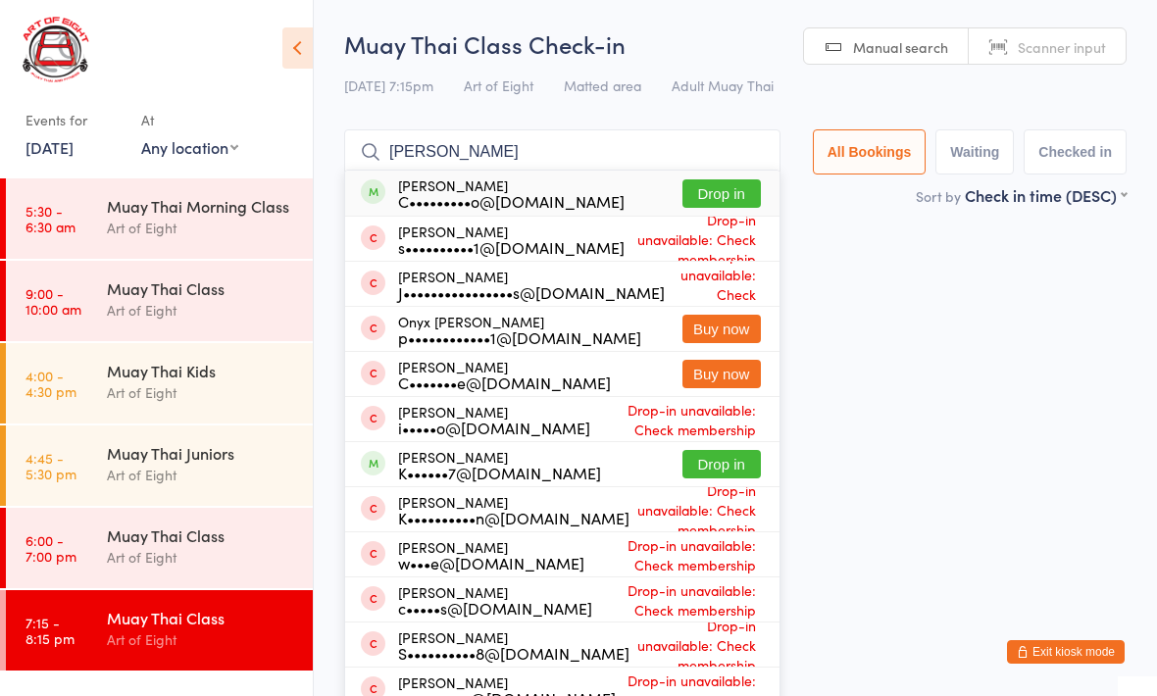
type input "[PERSON_NAME]"
click at [723, 198] on button "Drop in" at bounding box center [721, 193] width 78 height 28
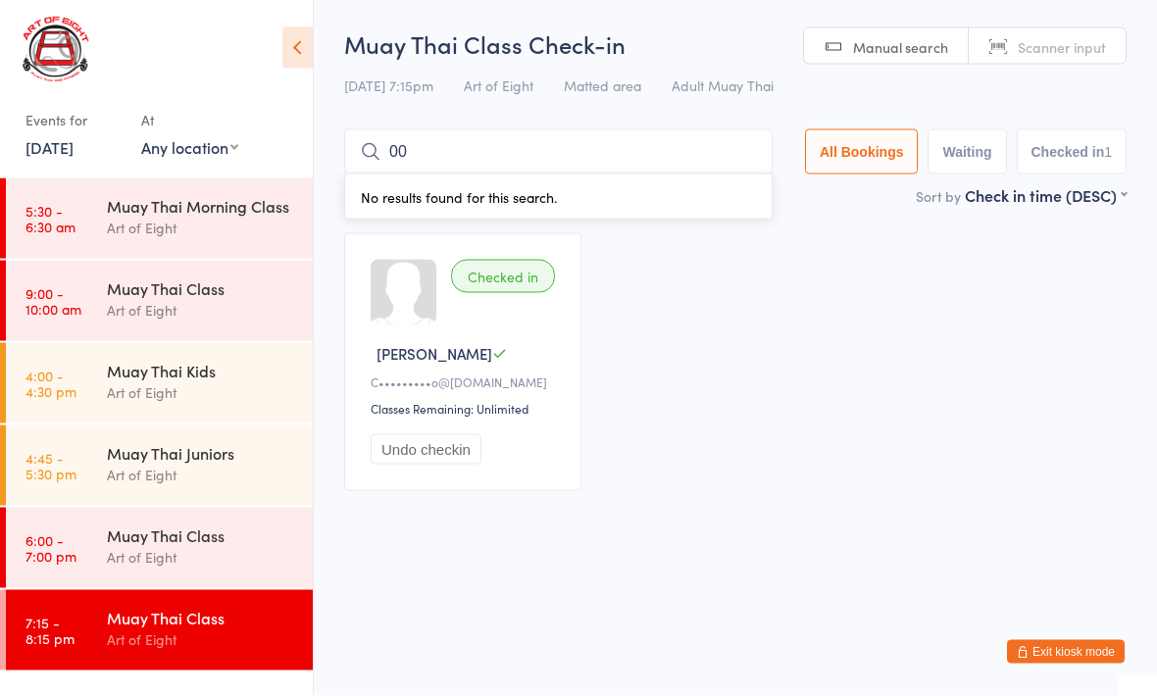
type input "0"
type input "00422"
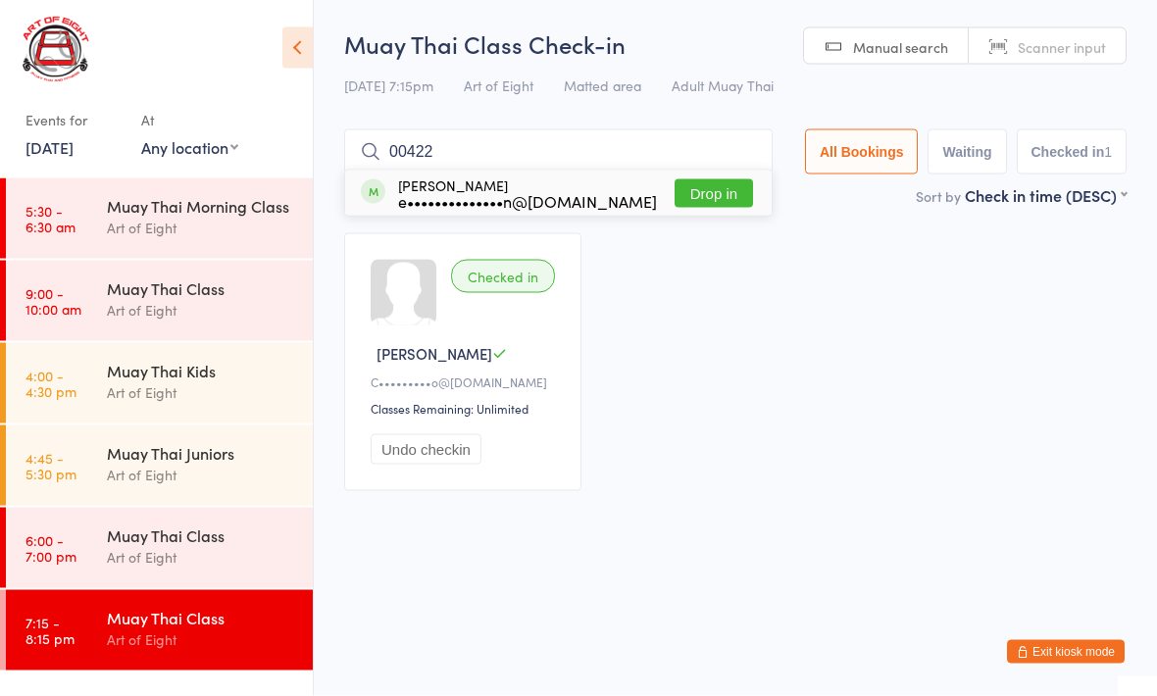
click at [703, 199] on button "Drop in" at bounding box center [713, 193] width 78 height 28
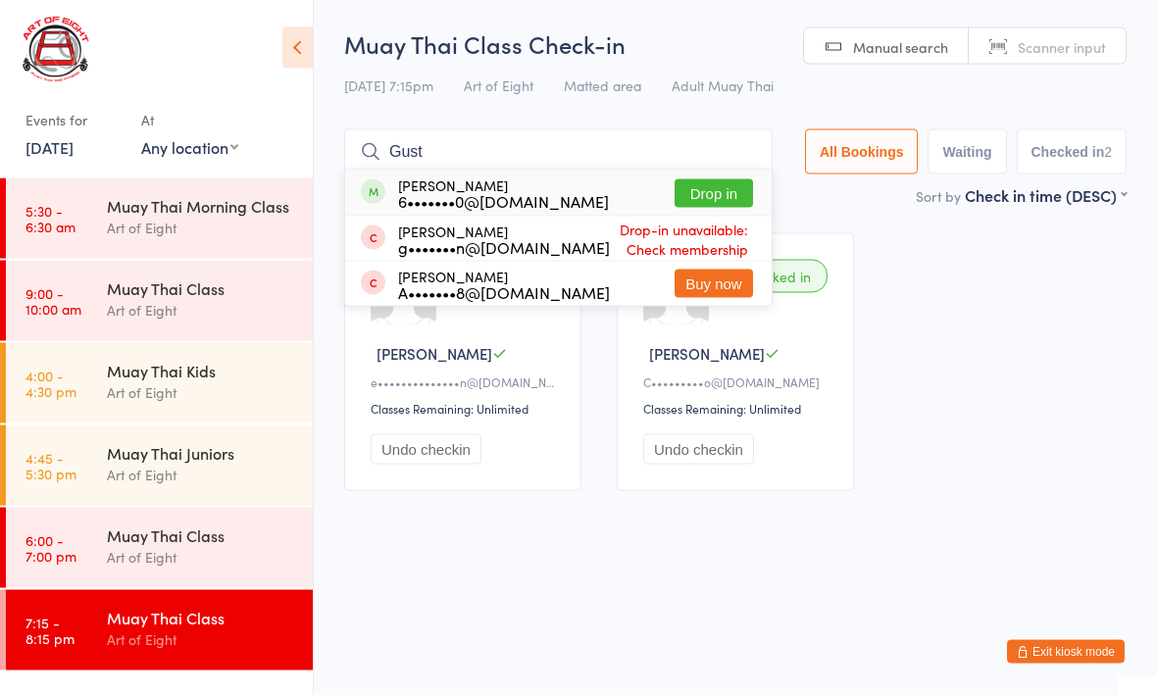
type input "Gust"
click at [703, 191] on button "Drop in" at bounding box center [713, 193] width 78 height 28
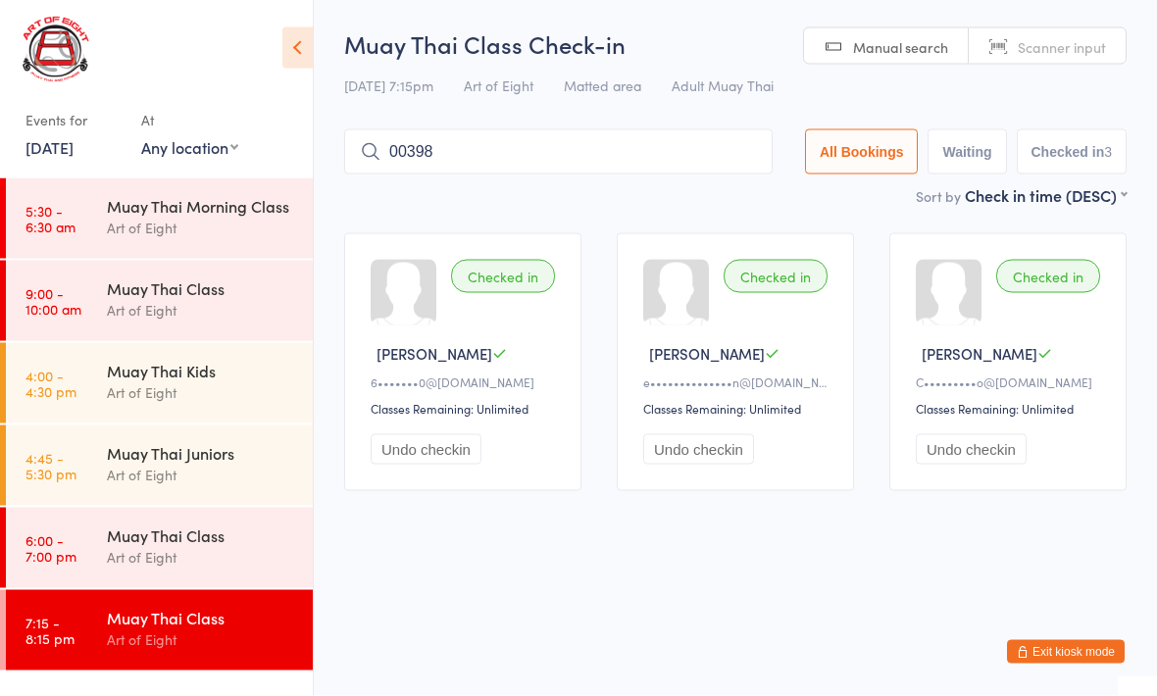
type input "00398"
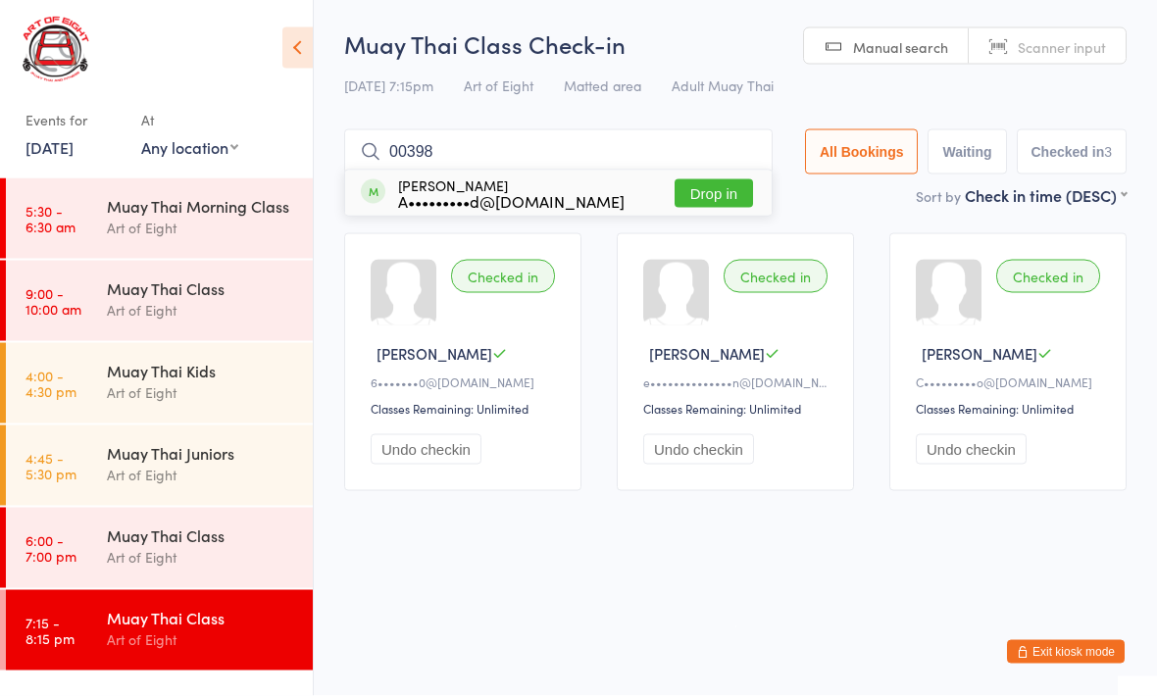
click at [697, 203] on button "Drop in" at bounding box center [713, 193] width 78 height 28
